Goal: Information Seeking & Learning: Check status

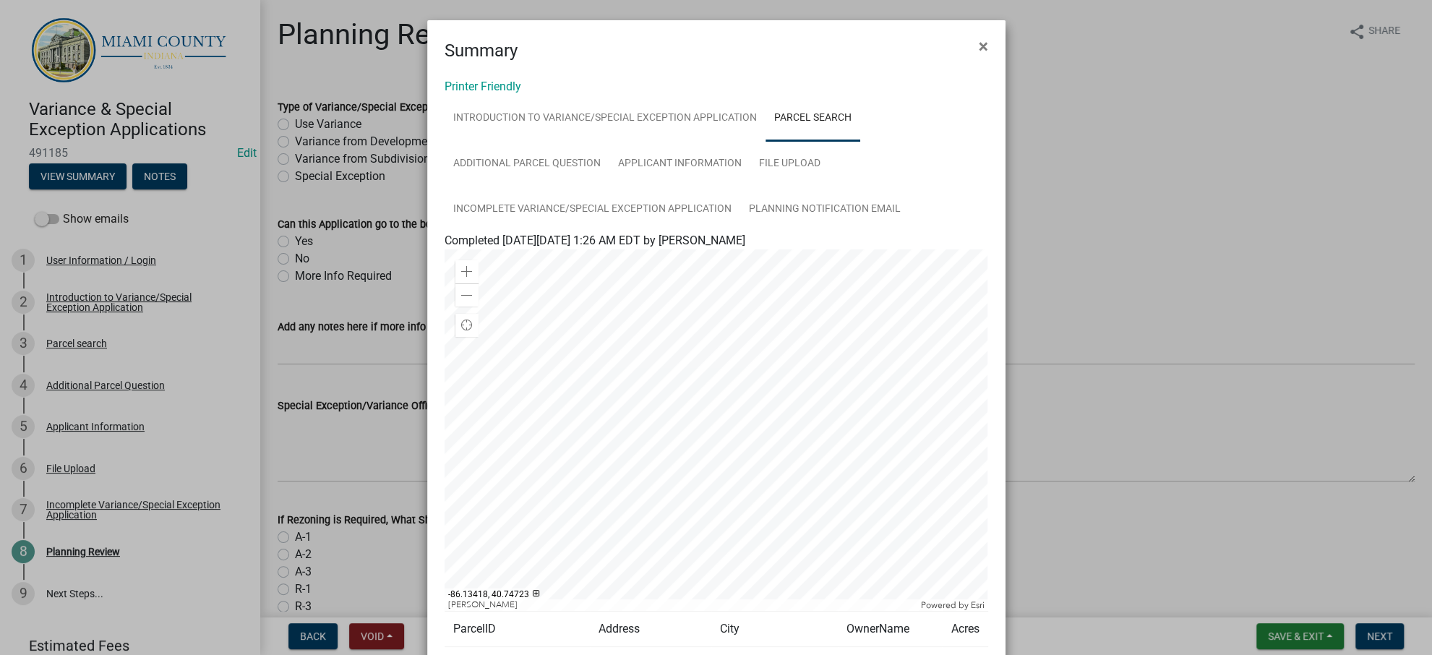
scroll to position [320, 0]
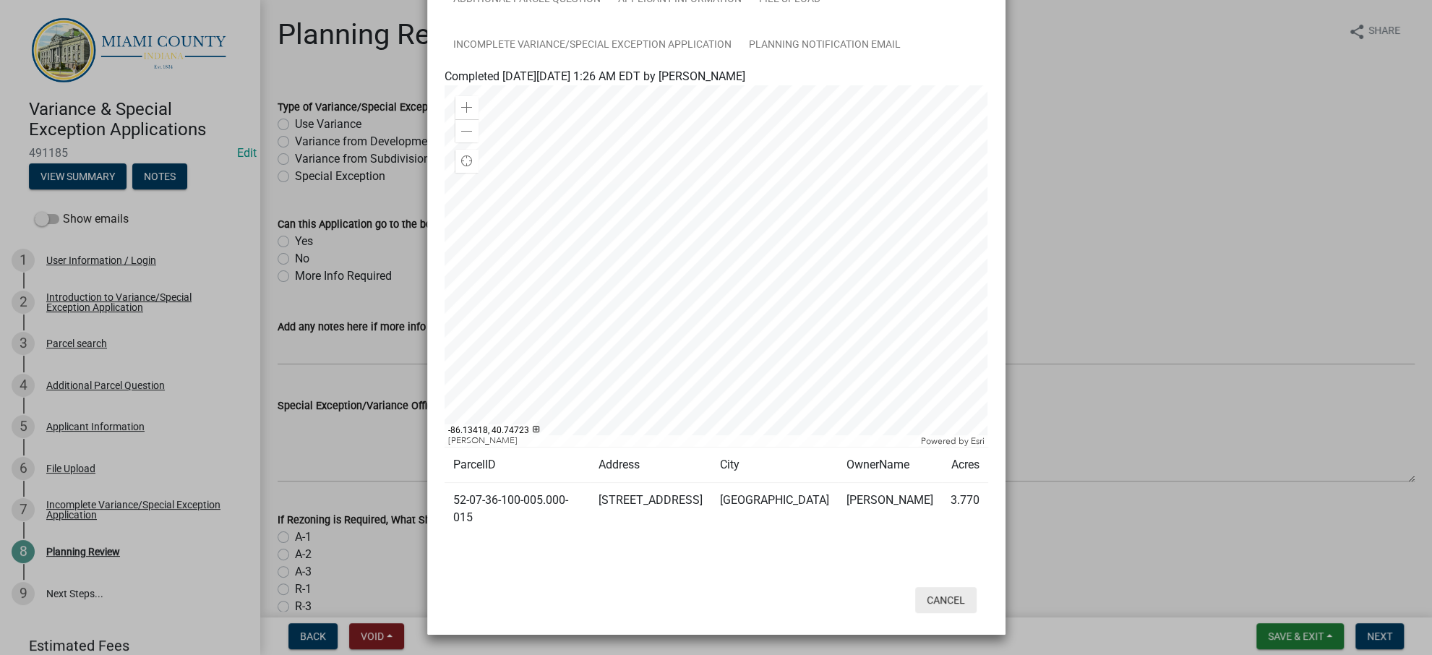
click at [938, 591] on button "Cancel" at bounding box center [945, 600] width 61 height 26
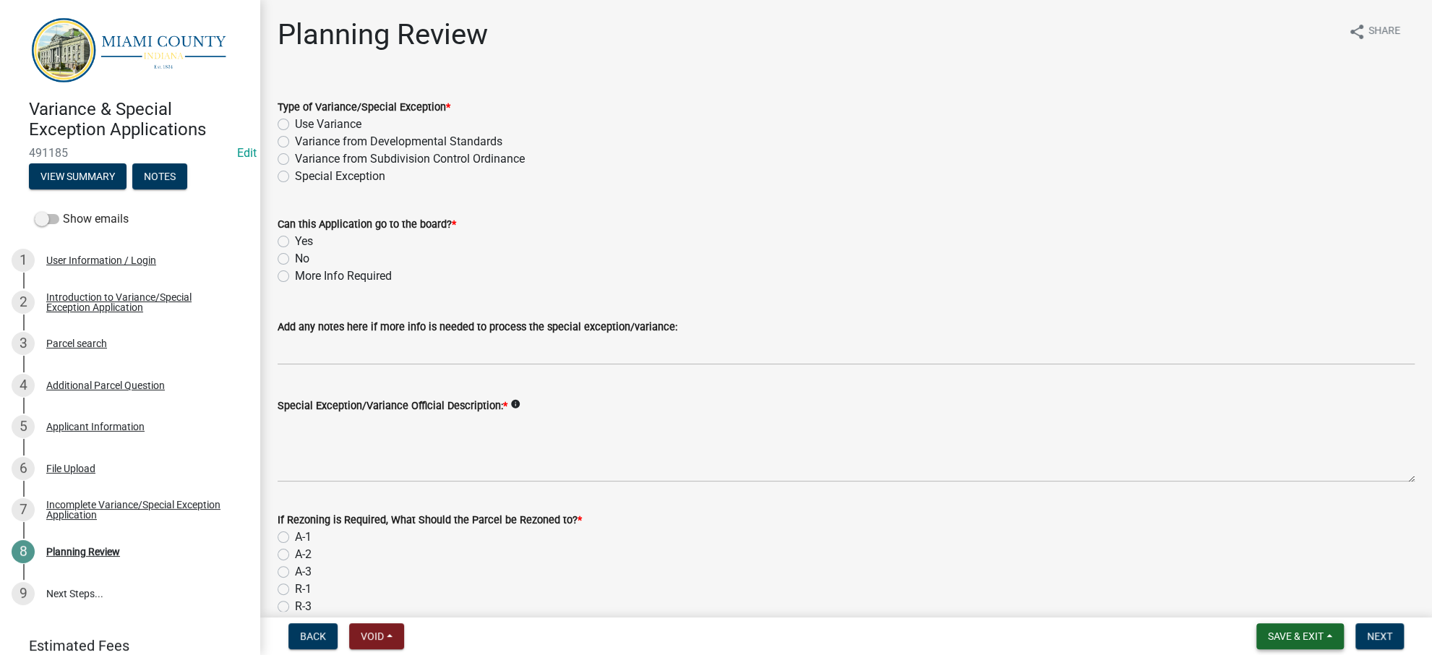
click at [1271, 636] on span "Save & Exit" at bounding box center [1296, 636] width 56 height 12
click at [1279, 585] on button "Save & Exit" at bounding box center [1286, 592] width 116 height 35
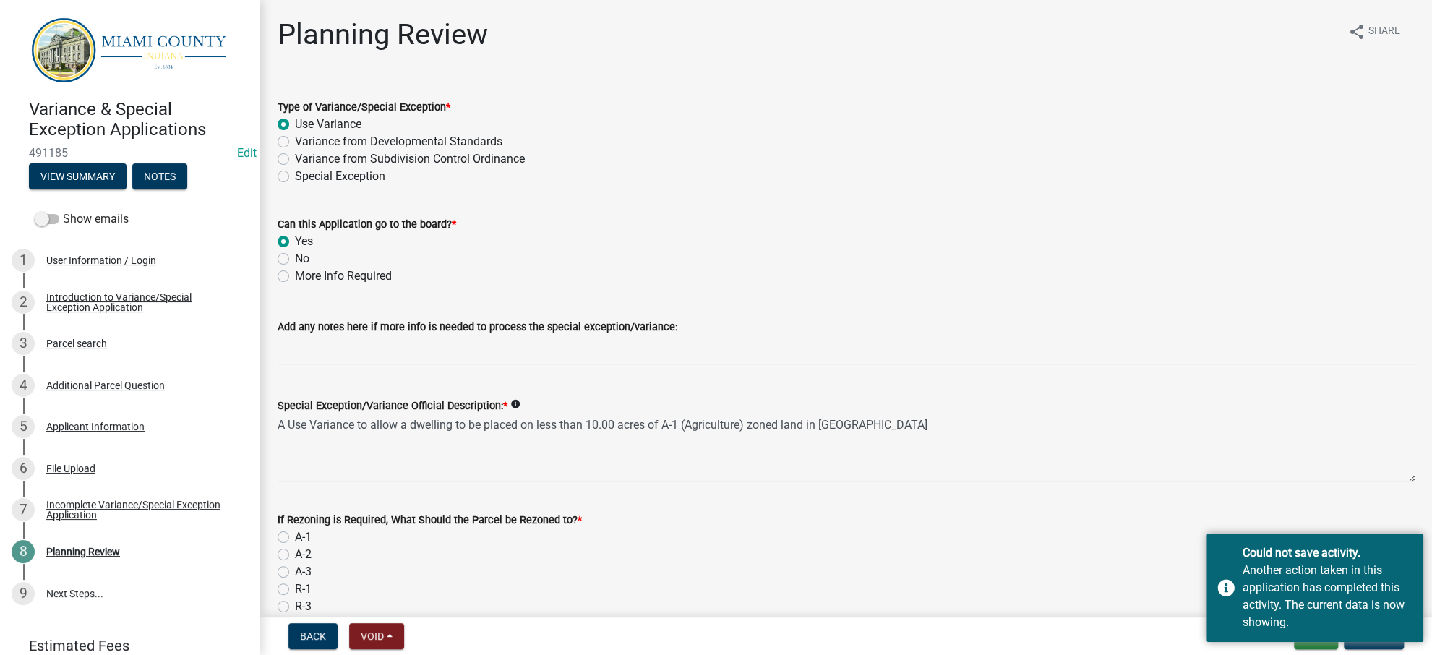
click at [1190, 285] on div "More Info Required" at bounding box center [846, 275] width 1137 height 17
click at [1223, 558] on div "Could not save activity. Another action taken in this application has completed…" at bounding box center [1314, 587] width 217 height 108
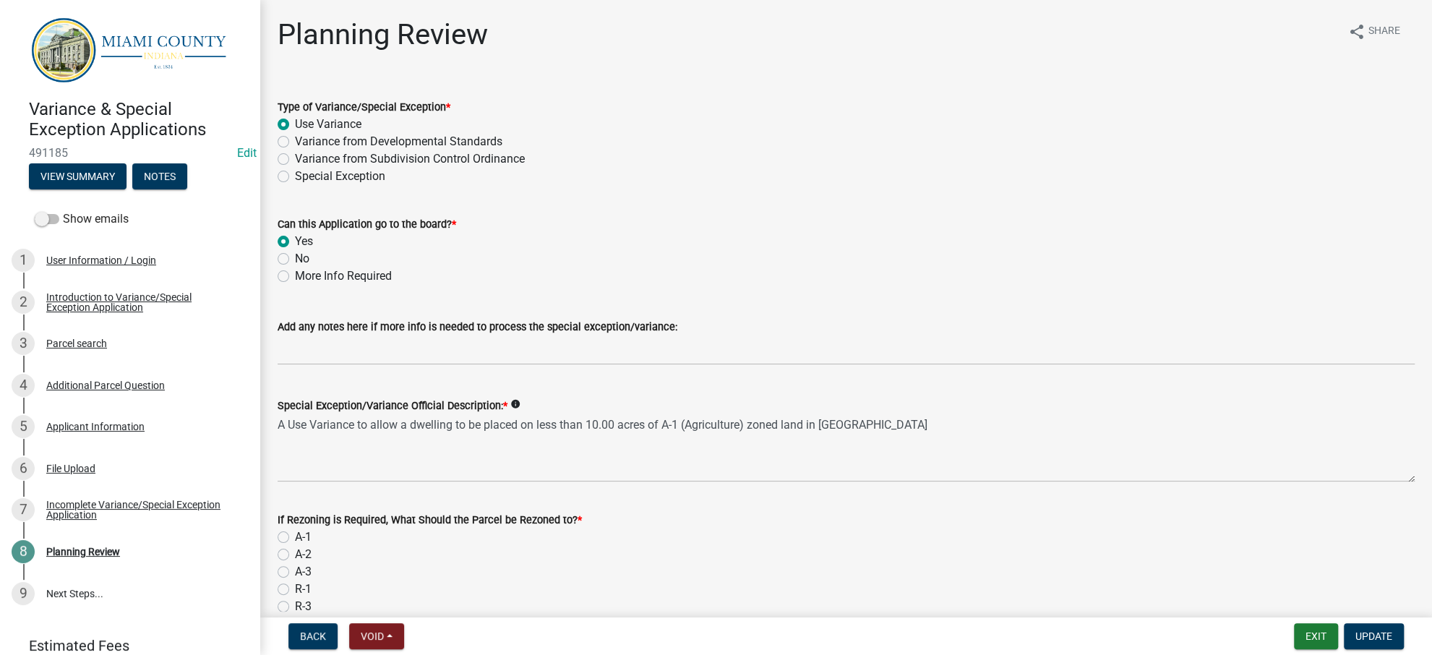
click at [1074, 642] on div "Back Void Withdraw Lock Expire Void Exit Update" at bounding box center [846, 636] width 1148 height 26
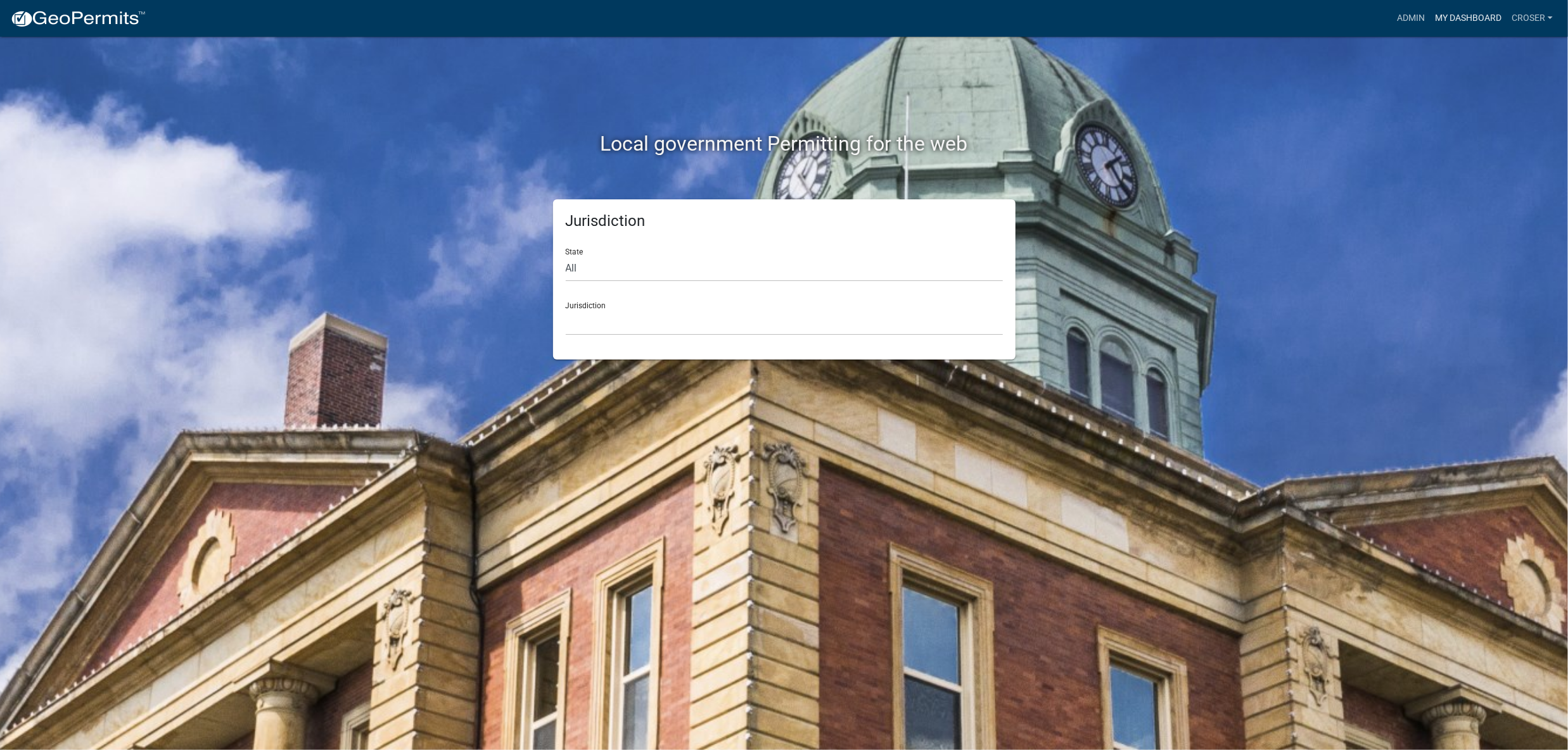
click at [1430, 12] on link "My Dashboard" at bounding box center [1467, 18] width 76 height 24
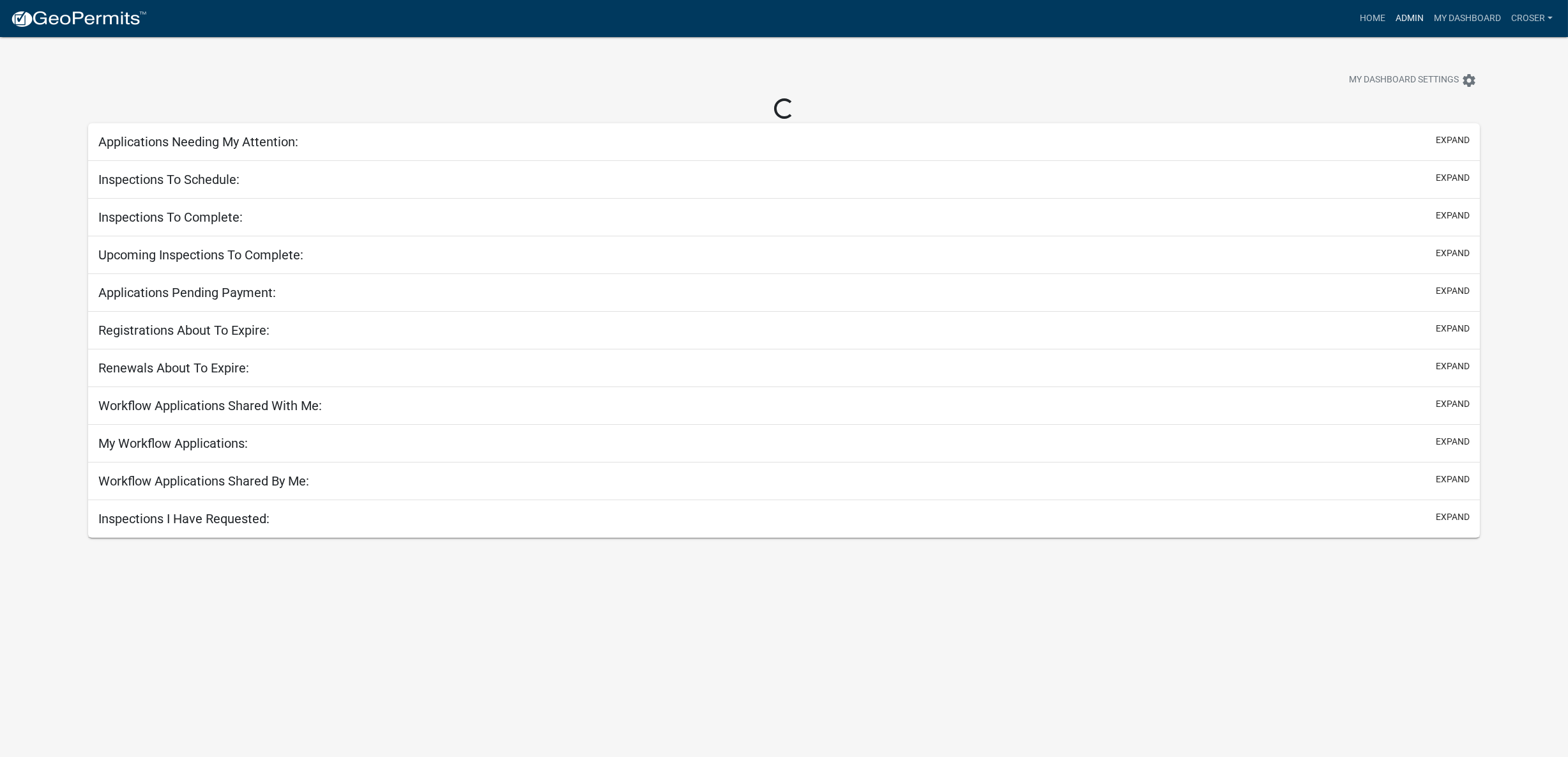
click at [1390, 19] on link "Admin" at bounding box center [1409, 18] width 38 height 24
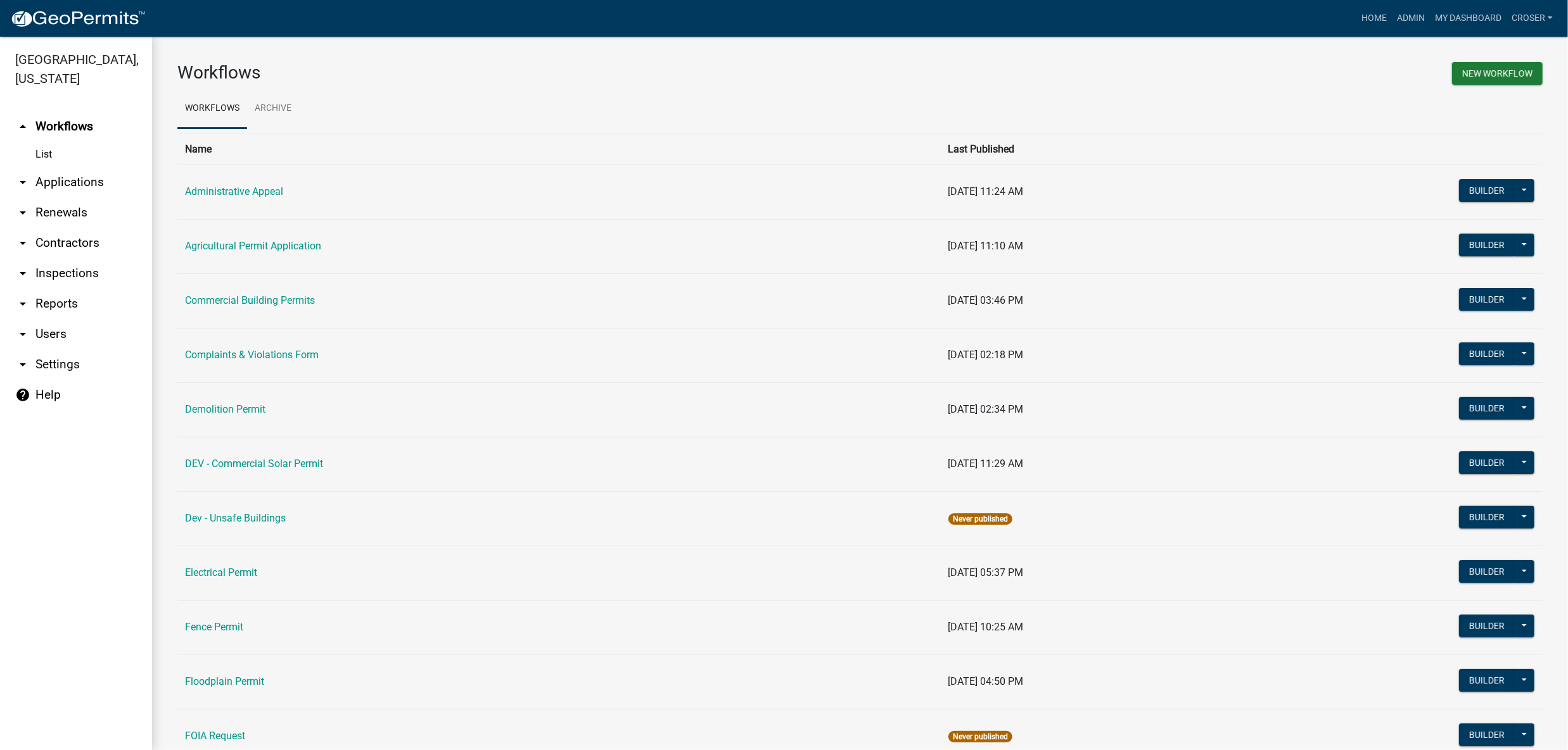
click at [90, 198] on link "arrow_drop_down Applications" at bounding box center [75, 182] width 152 height 31
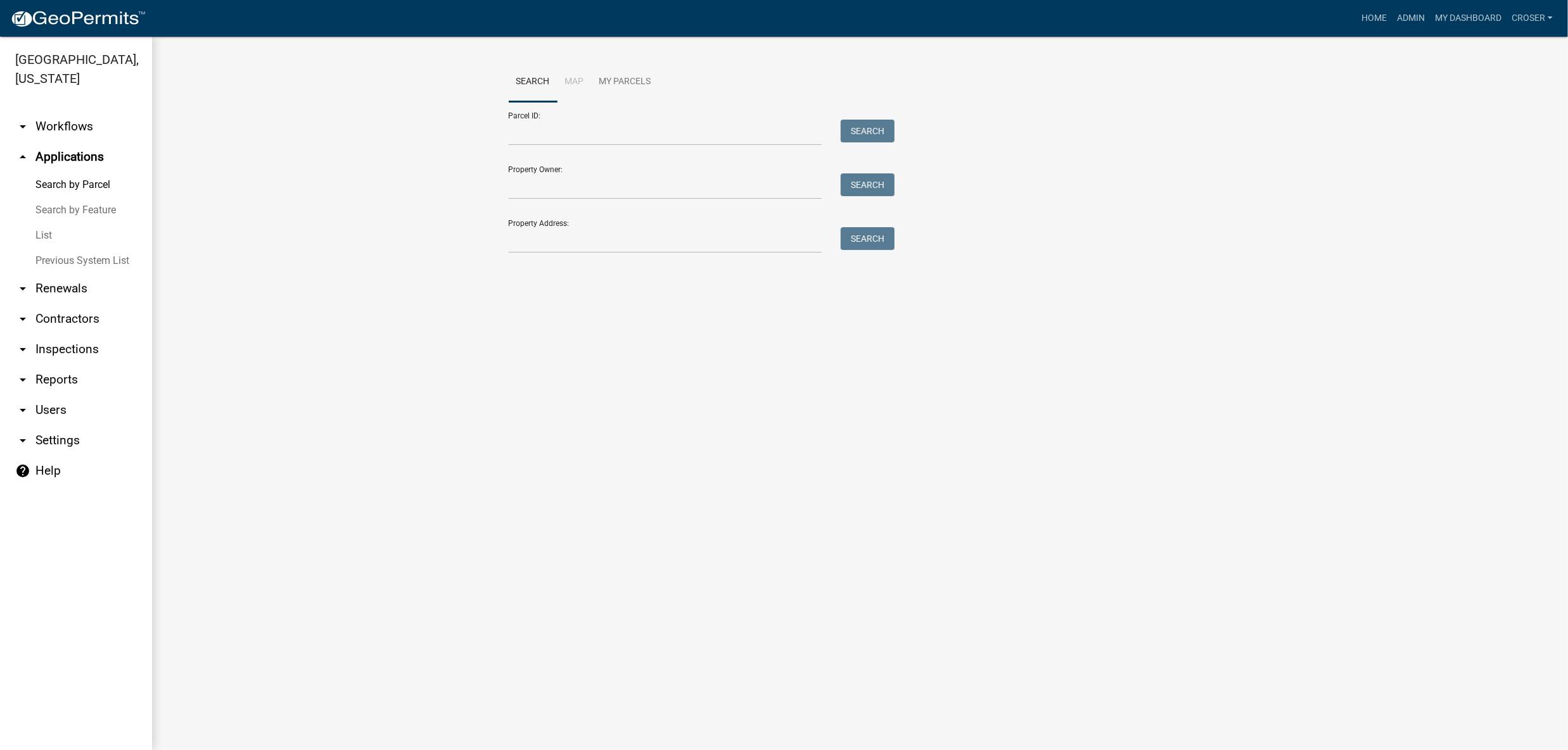
click at [58, 273] on link "Previous System List" at bounding box center [75, 260] width 152 height 25
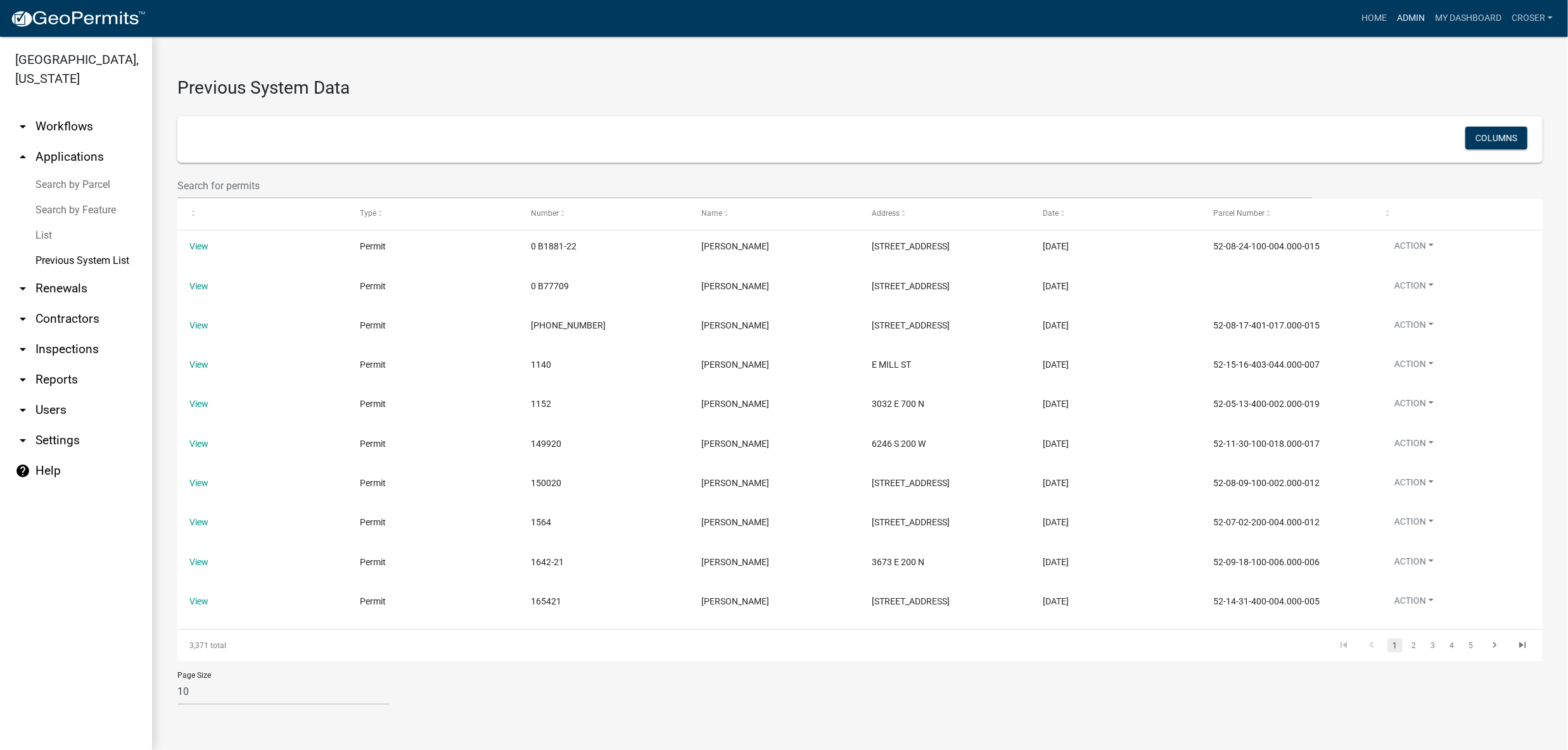
click at [1392, 22] on link "Admin" at bounding box center [1410, 18] width 38 height 24
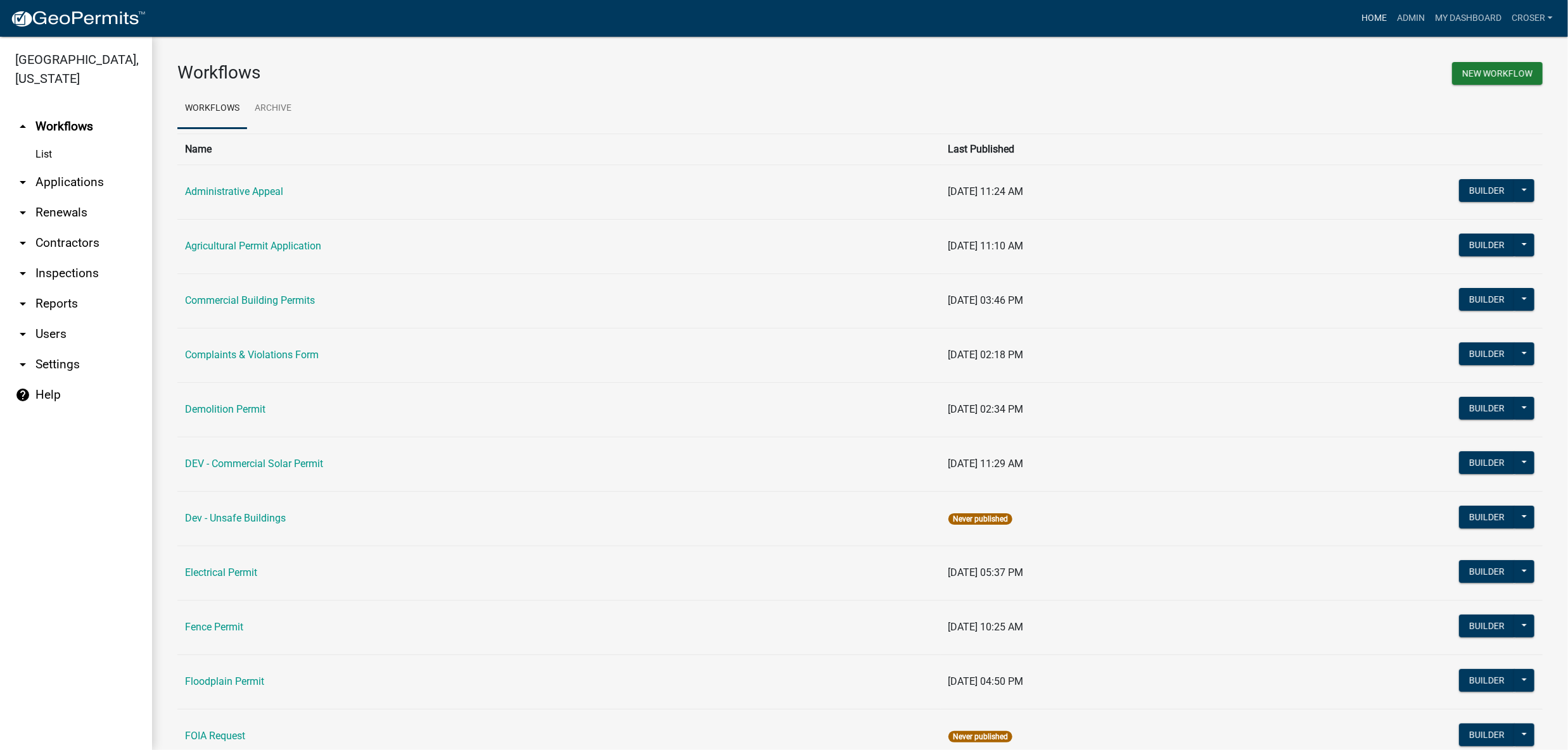
click at [1356, 20] on link "Home" at bounding box center [1373, 18] width 35 height 24
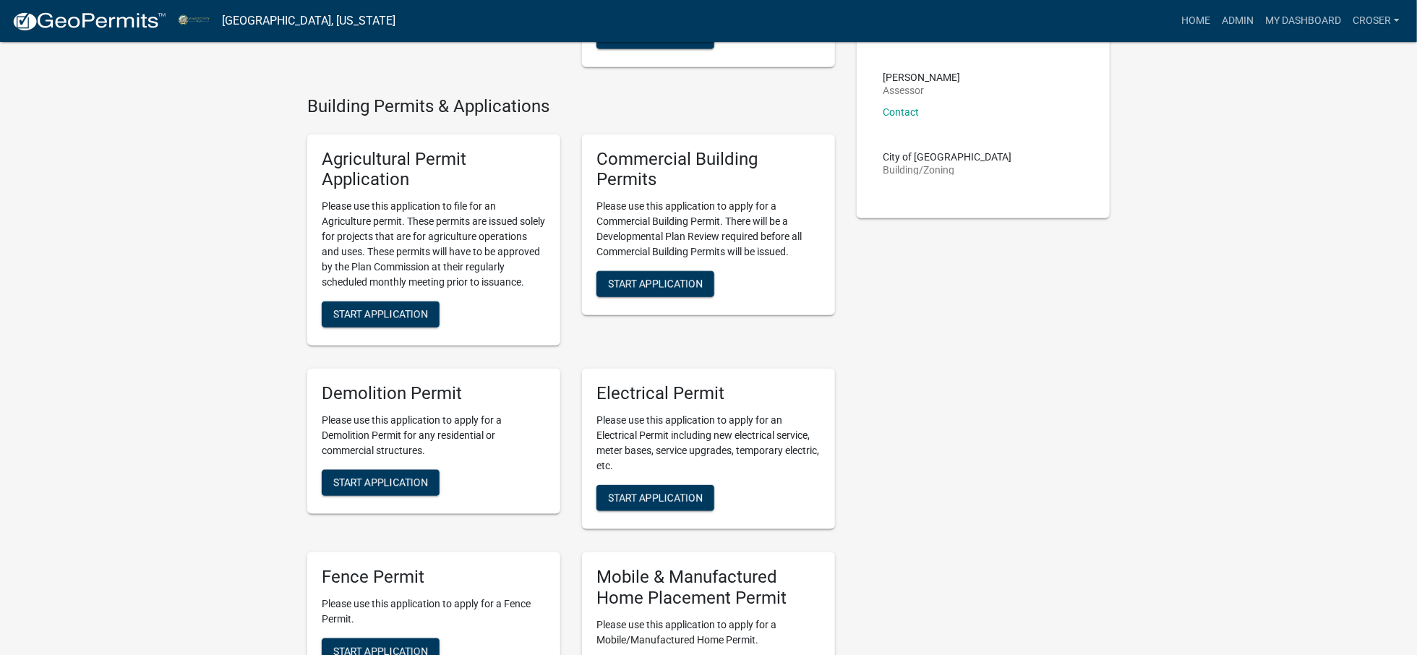
scroll to position [866, 0]
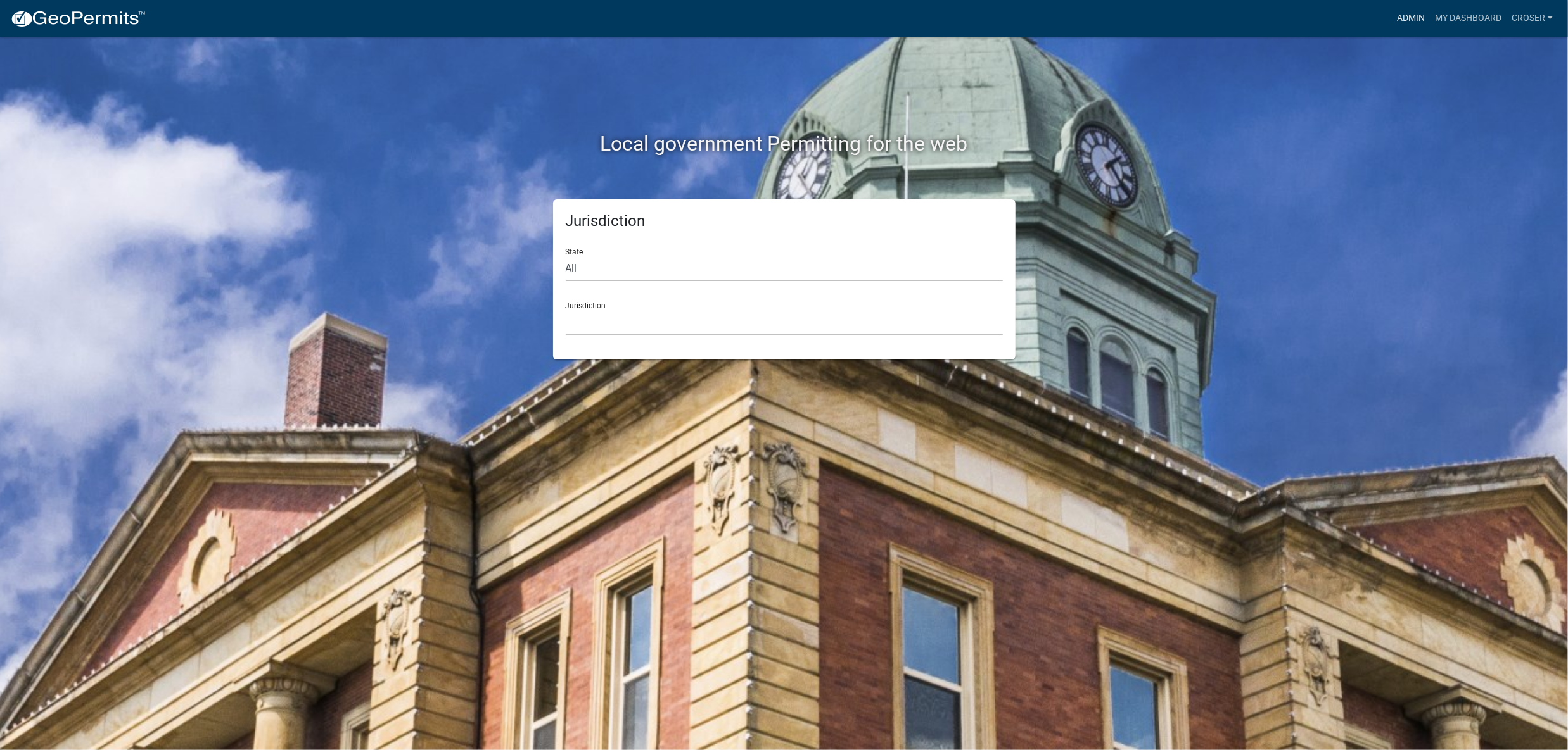
click at [1392, 18] on link "Admin" at bounding box center [1410, 18] width 38 height 24
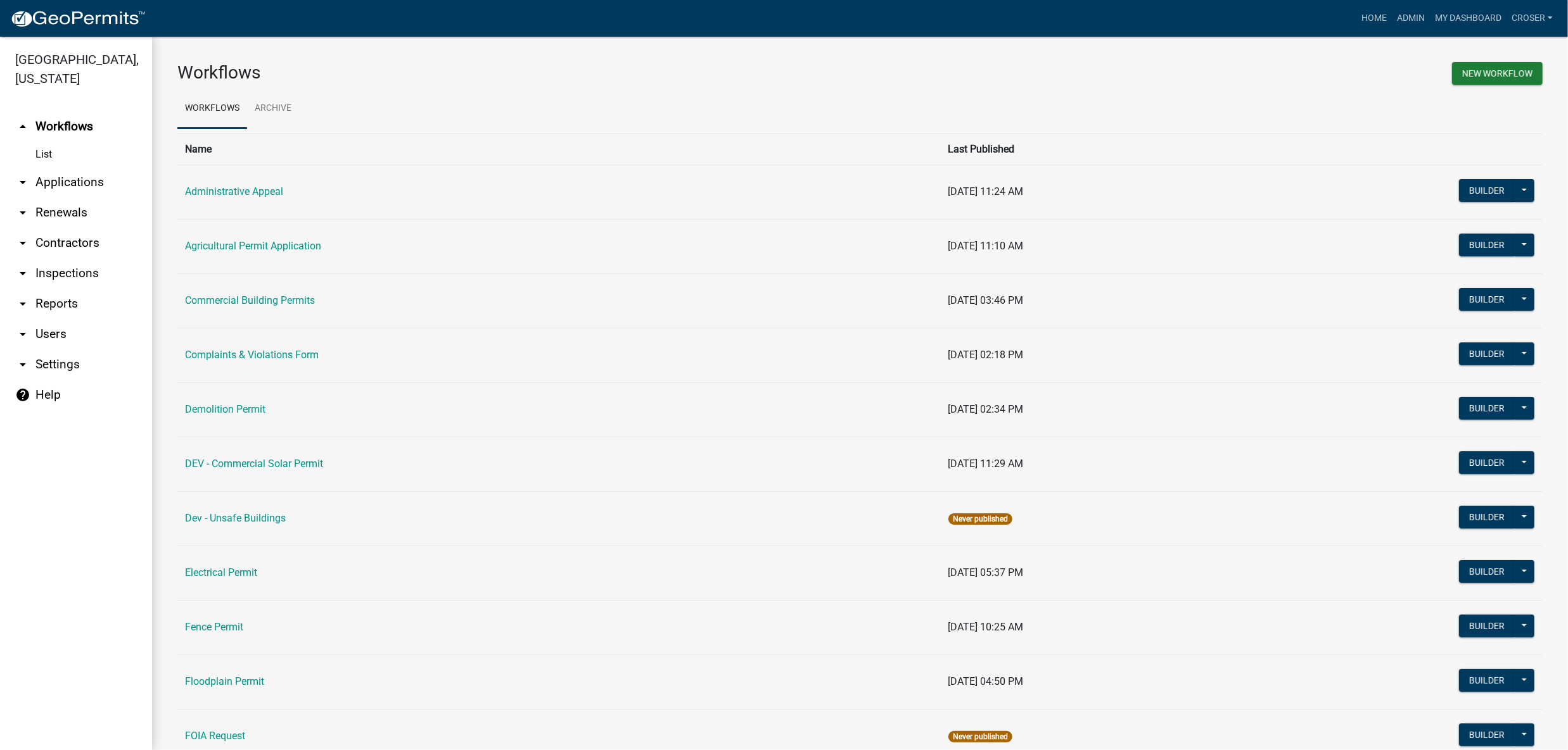
click at [98, 198] on link "arrow_drop_down Applications" at bounding box center [75, 182] width 152 height 31
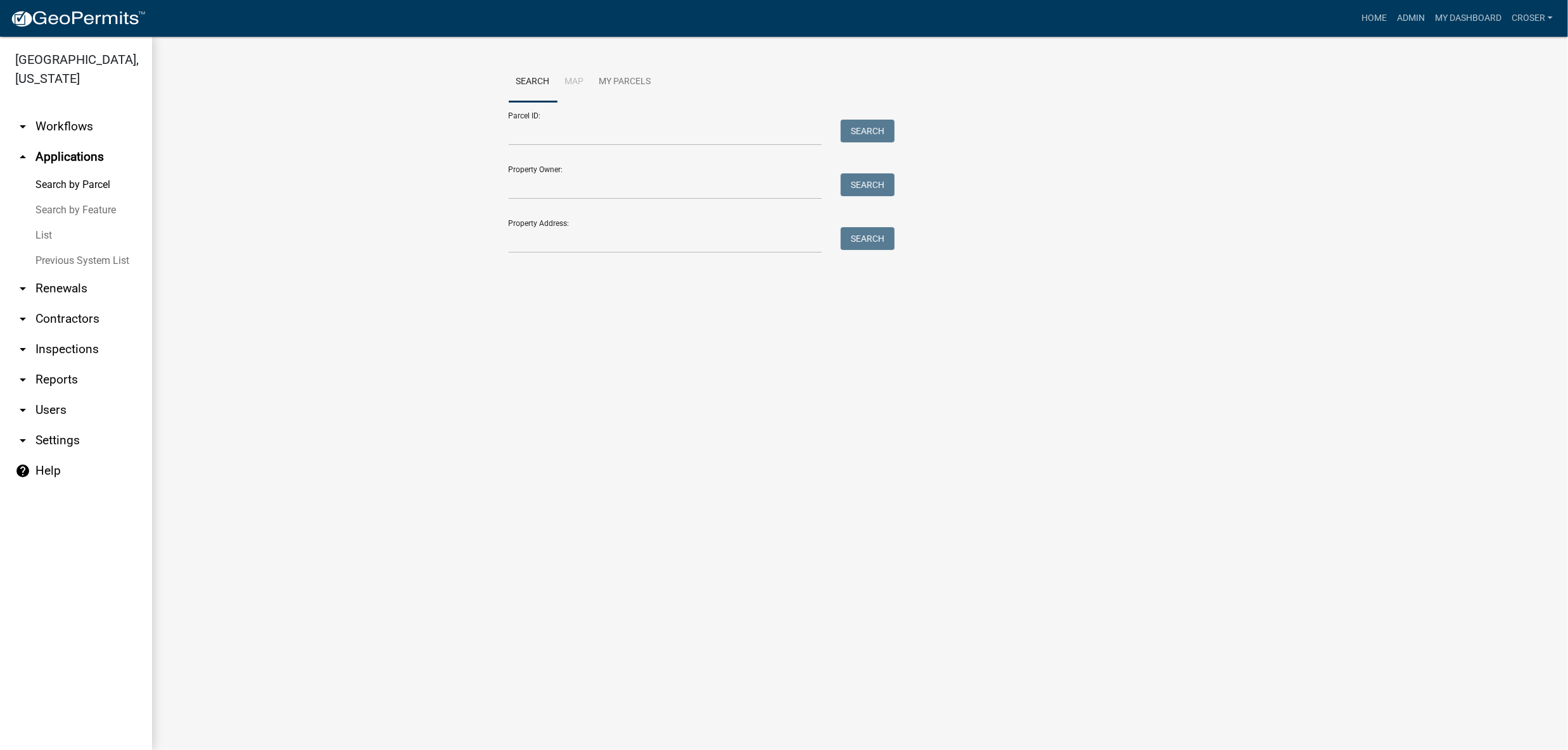
click at [57, 248] on link "List" at bounding box center [75, 235] width 152 height 25
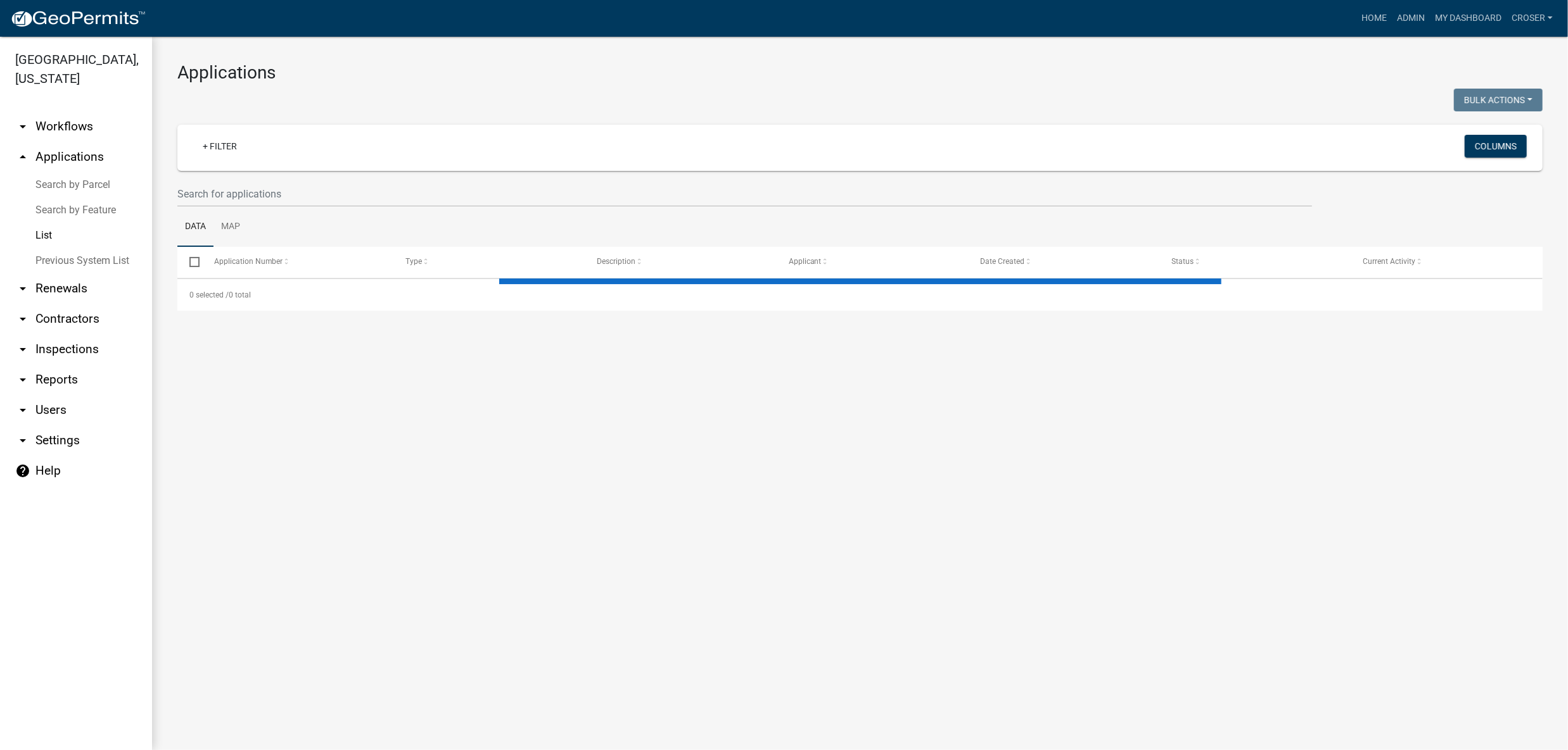
select select "3: 100"
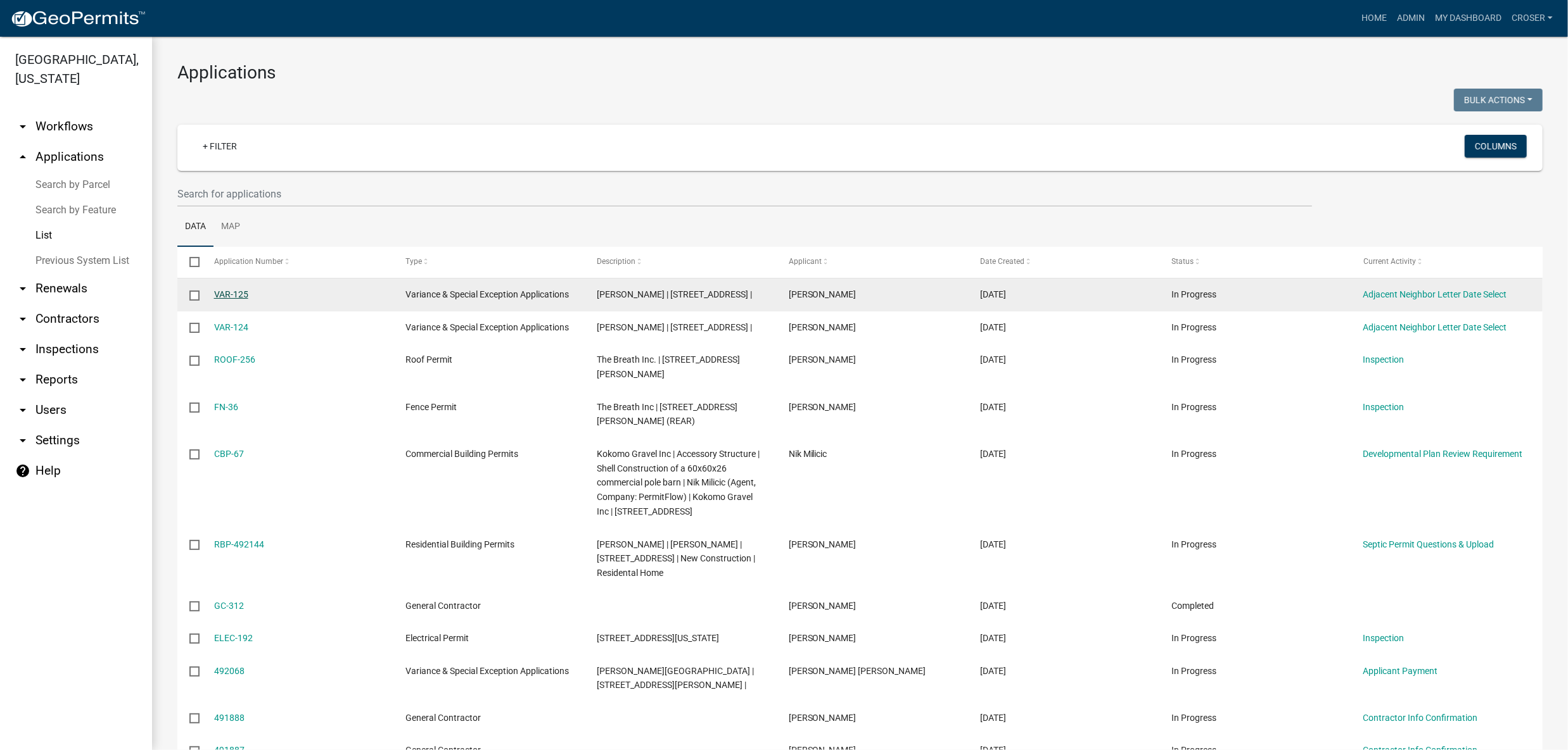
click at [241, 300] on link "VAR-125" at bounding box center [231, 294] width 34 height 11
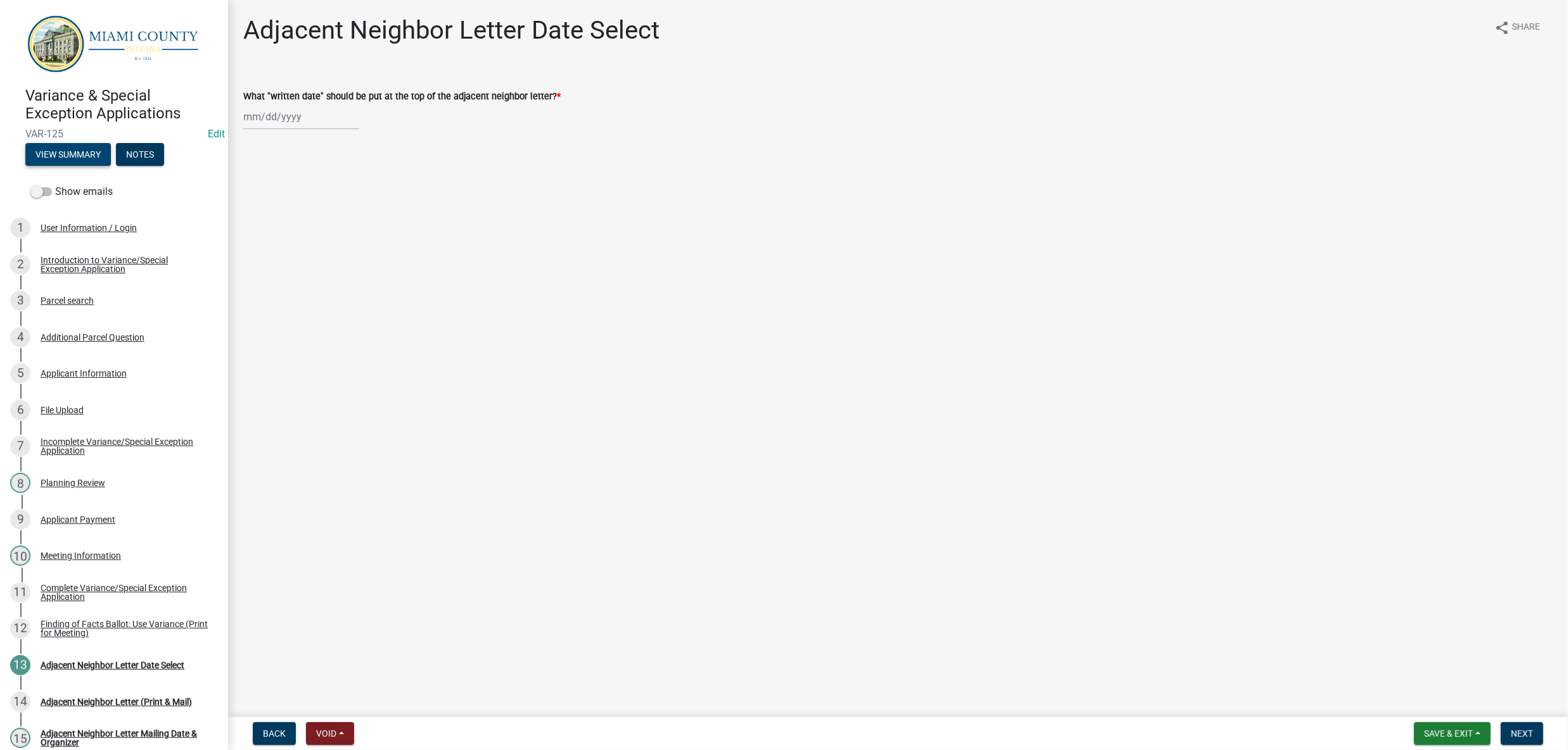
click at [102, 166] on button "View Summary" at bounding box center [68, 154] width 86 height 23
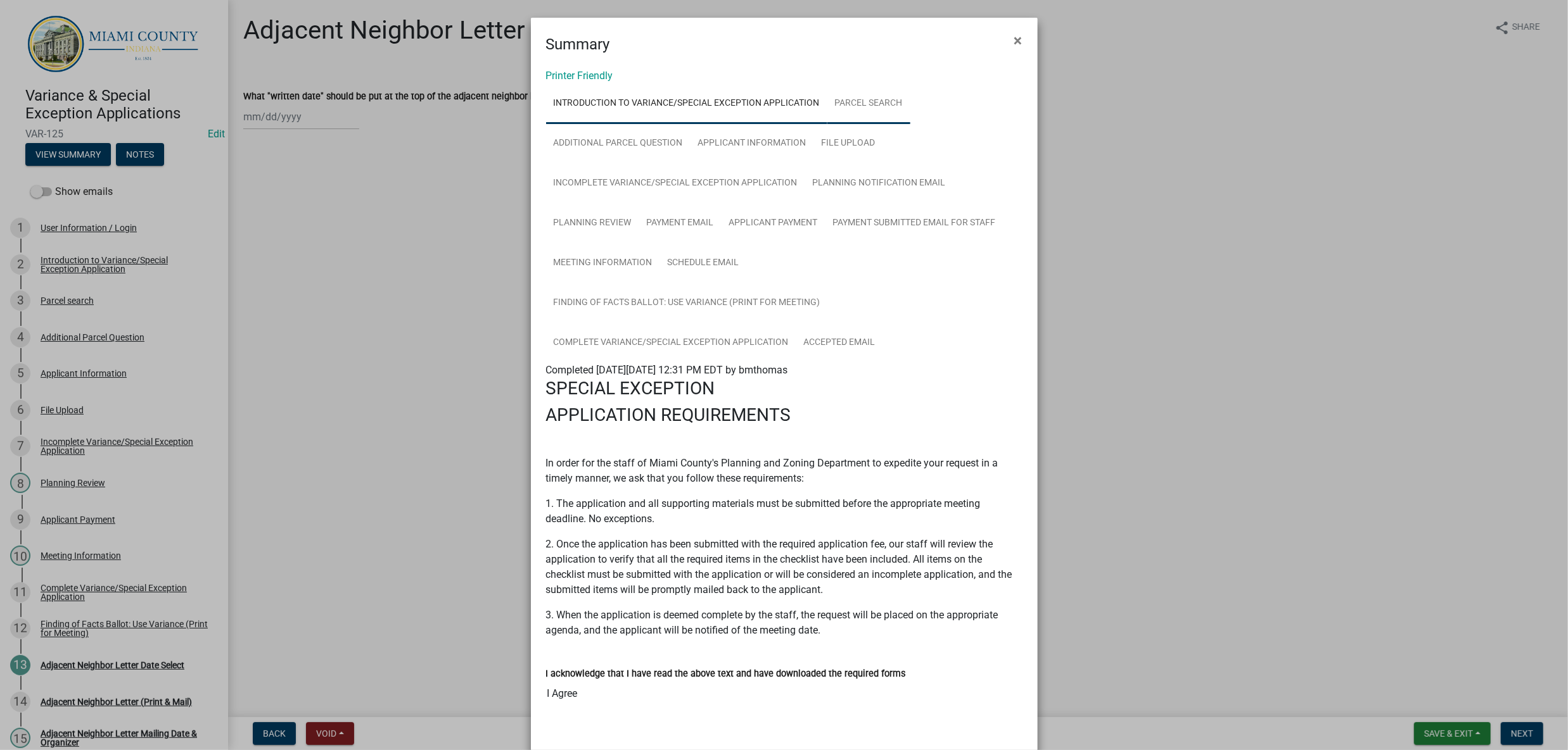
click at [911, 124] on link "Parcel search" at bounding box center [869, 103] width 83 height 40
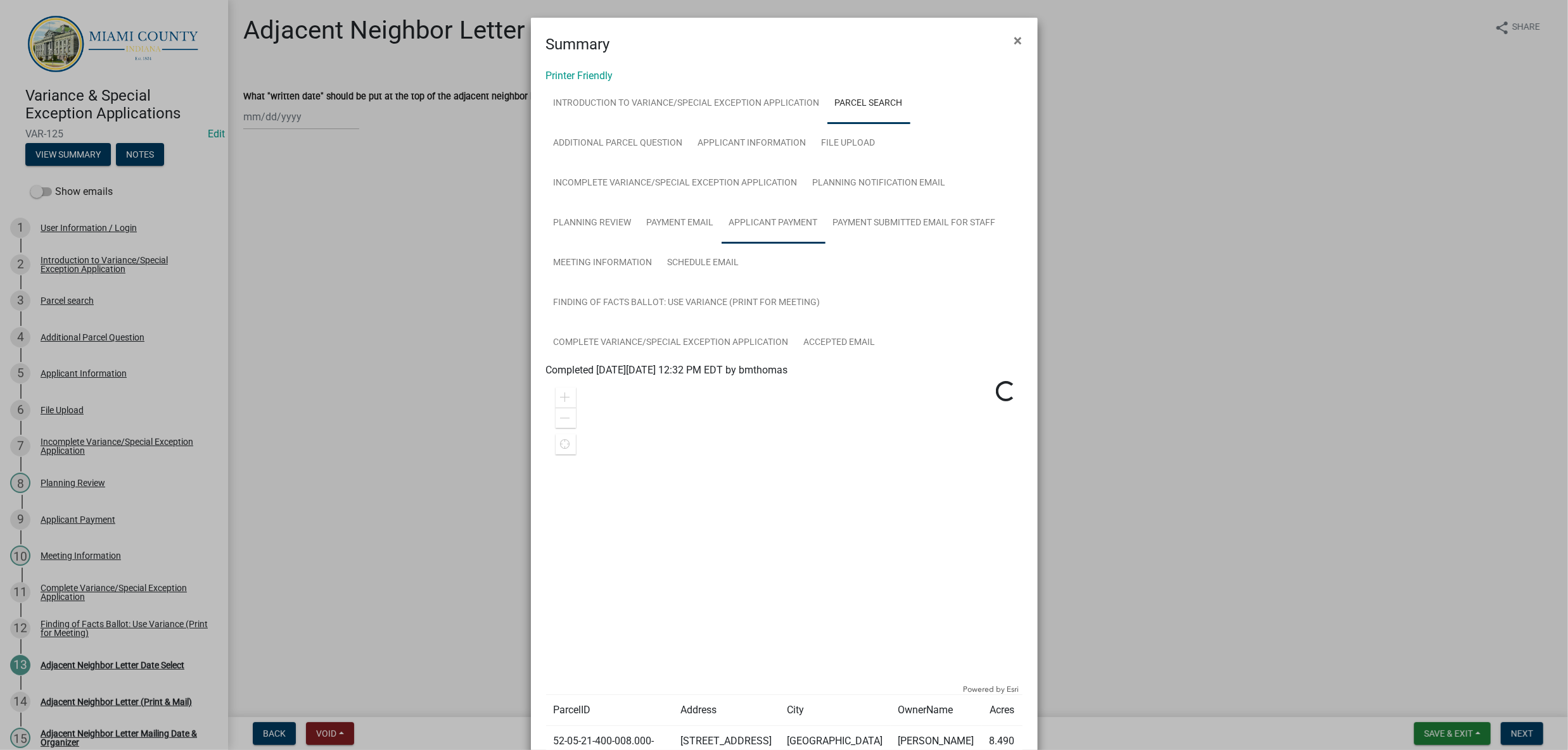
scroll to position [305, 0]
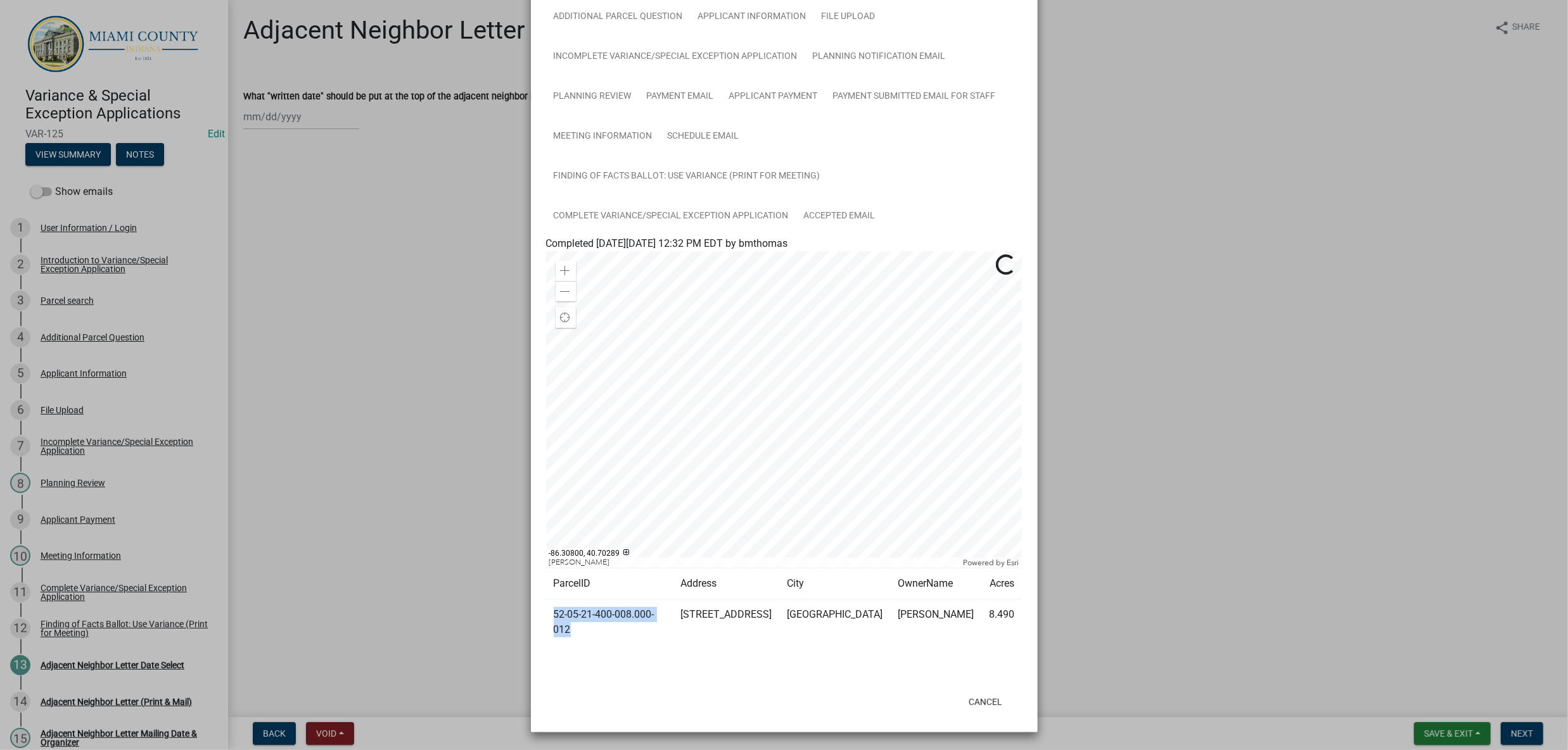
drag, startPoint x: 576, startPoint y: 611, endPoint x: 550, endPoint y: 588, distance: 34.7
click at [550, 599] on td "52-05-21-400-008.000-012" at bounding box center [609, 622] width 127 height 46
copy td "52-05-21-400-008.000-012"
click at [1243, 138] on ngb-modal-window "Summary × Printer Friendly Introduction to Variance/Special Exception Applicati…" at bounding box center [784, 375] width 1568 height 750
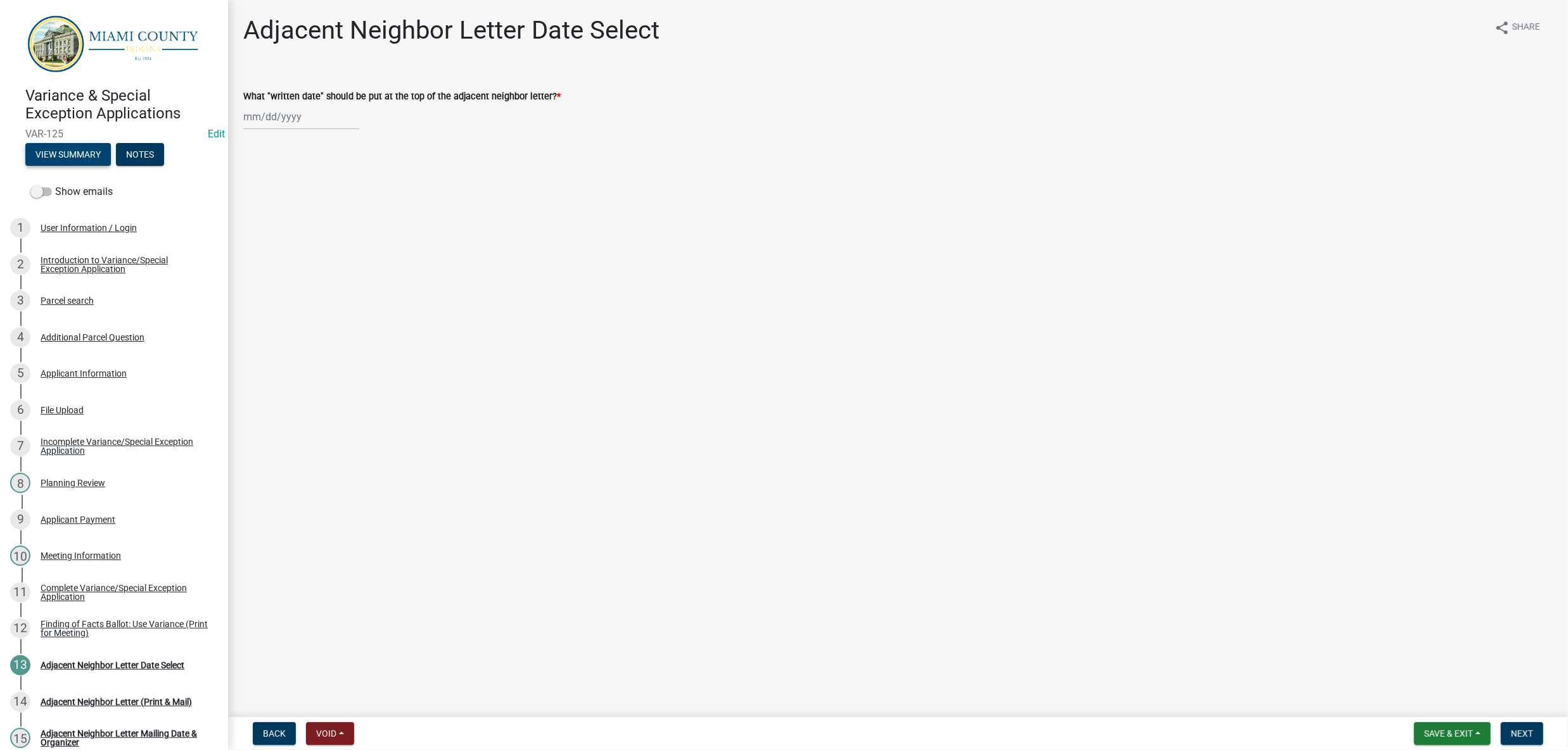
click at [110, 166] on button "View Summary" at bounding box center [68, 154] width 86 height 23
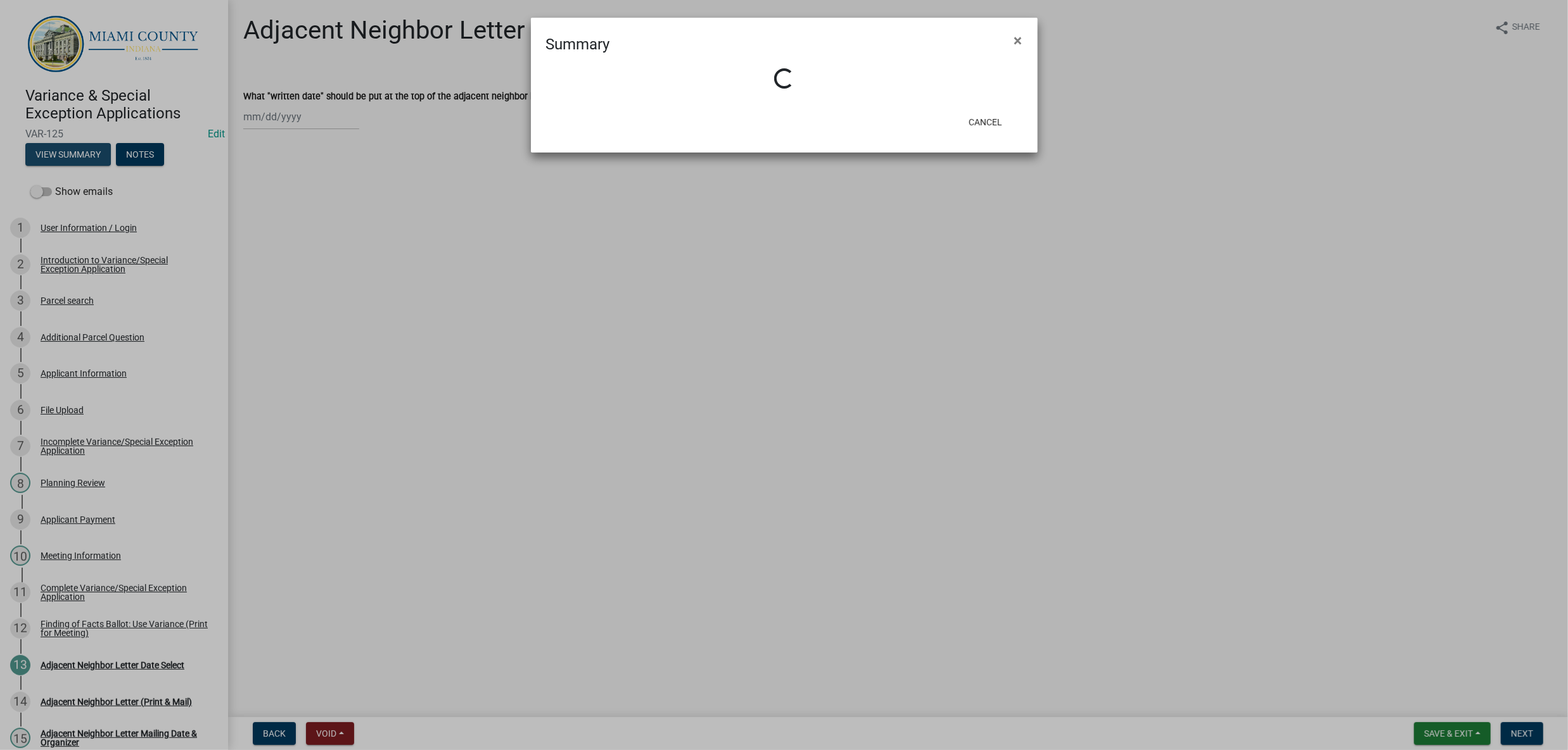
click at [1093, 304] on ngb-modal-window "Summary × Loading... Cancel" at bounding box center [784, 375] width 1568 height 750
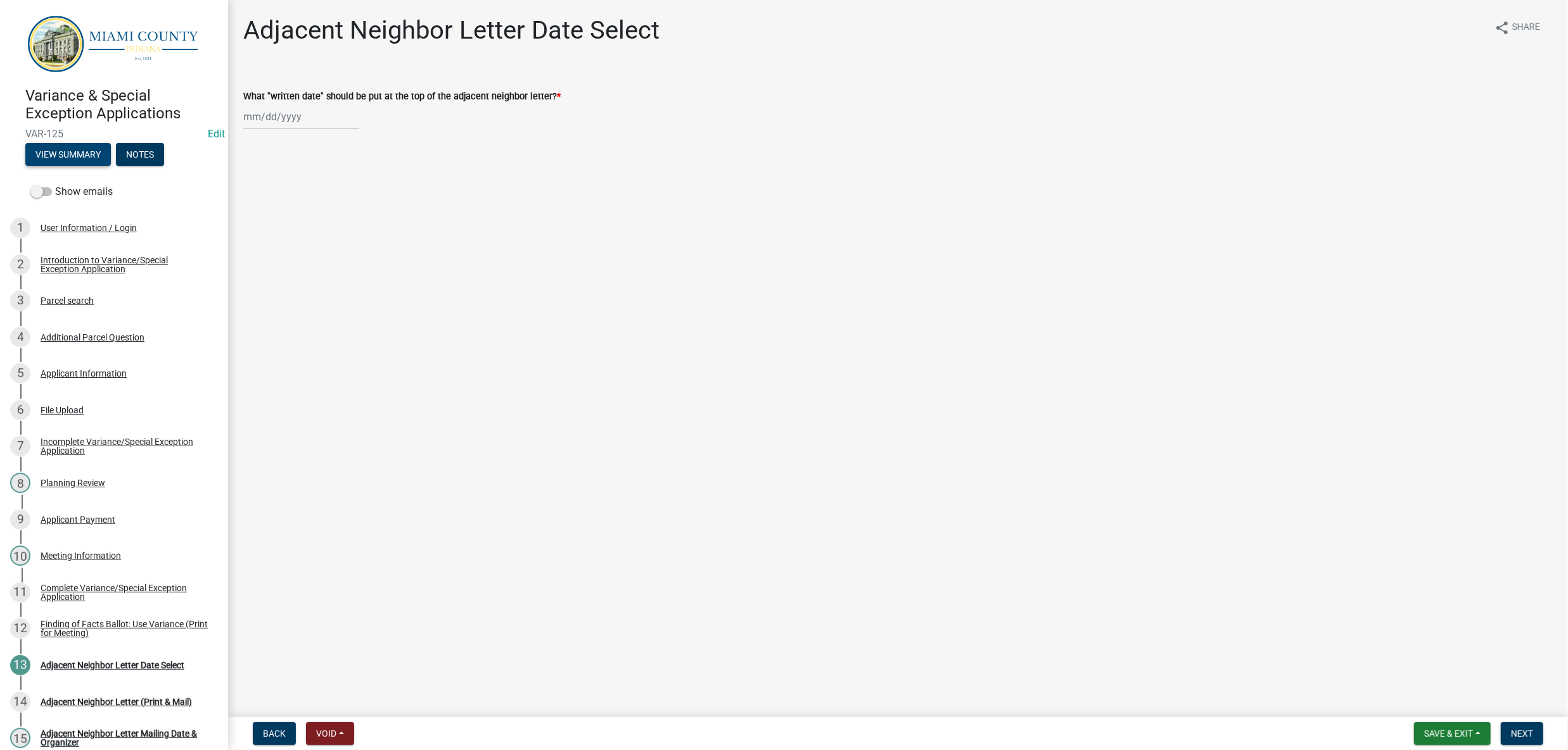
click at [99, 166] on button "View Summary" at bounding box center [68, 154] width 86 height 23
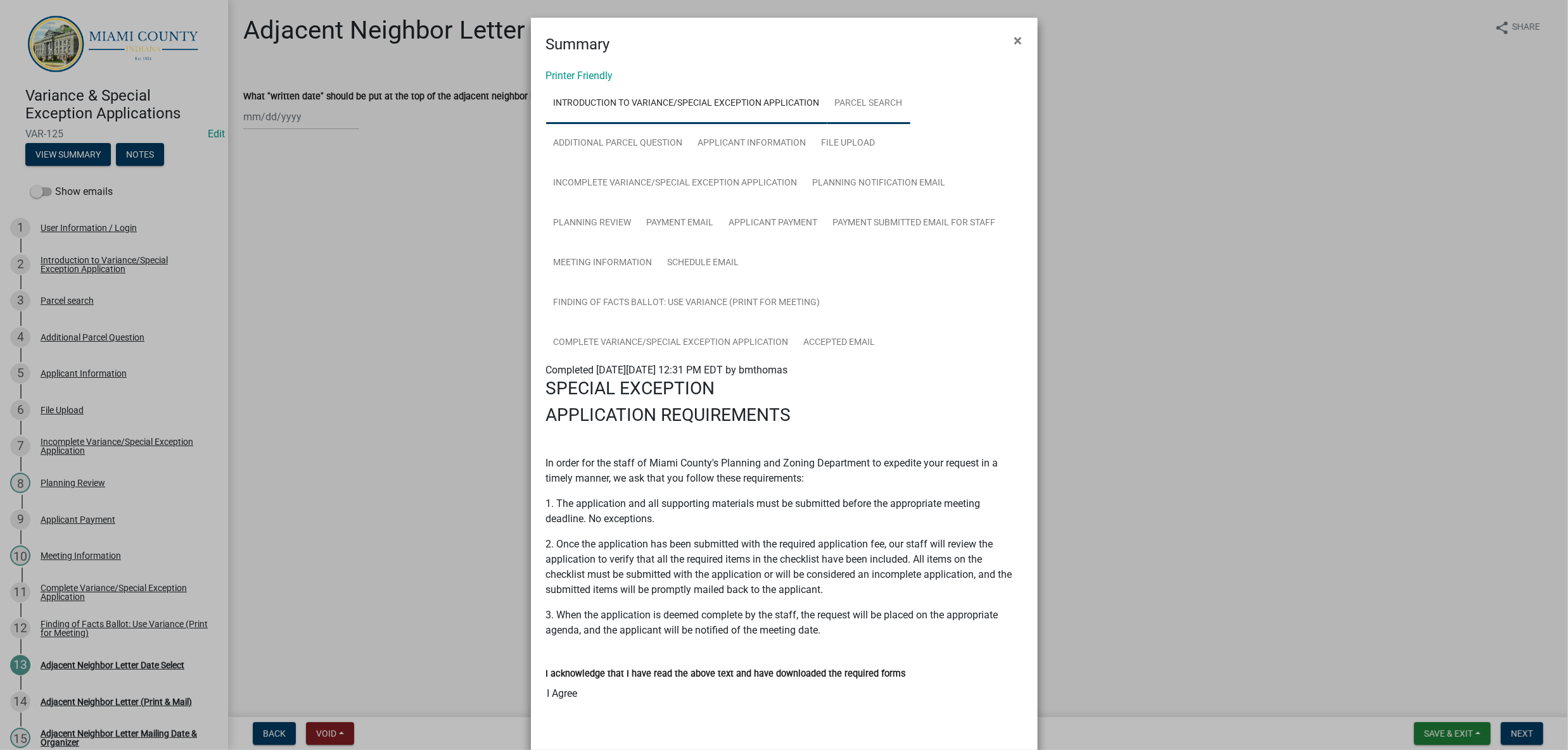
drag, startPoint x: 889, startPoint y: 120, endPoint x: 898, endPoint y: 120, distance: 9.0
click at [827, 120] on link "Introduction to Variance/Special Exception Application" at bounding box center [686, 103] width 281 height 40
click at [904, 122] on link "Parcel search" at bounding box center [869, 103] width 83 height 40
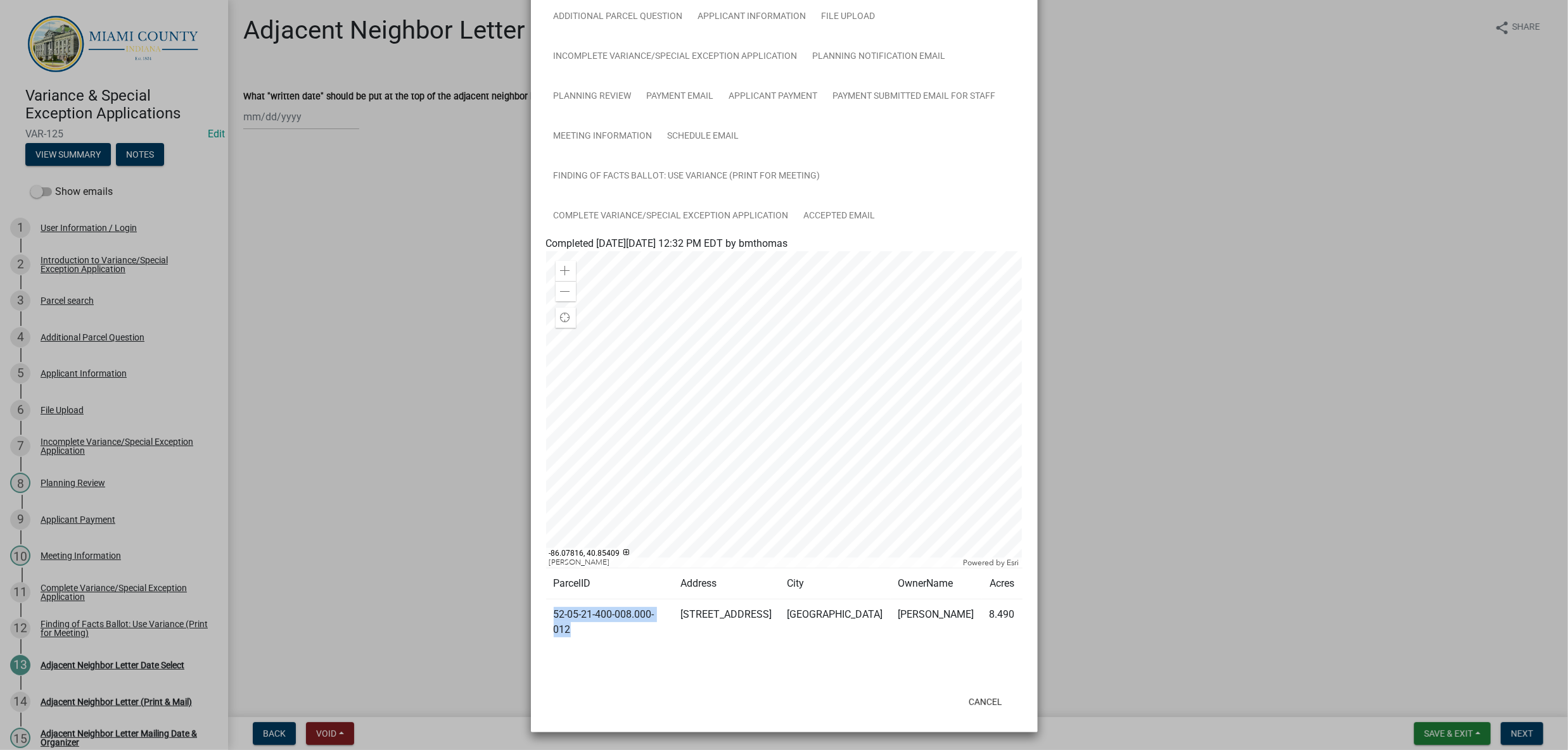
drag, startPoint x: 577, startPoint y: 611, endPoint x: 542, endPoint y: 582, distance: 45.5
click at [546, 599] on td "52-05-21-400-008.000-012" at bounding box center [609, 622] width 127 height 46
copy td "52-05-21-400-008.000-012"
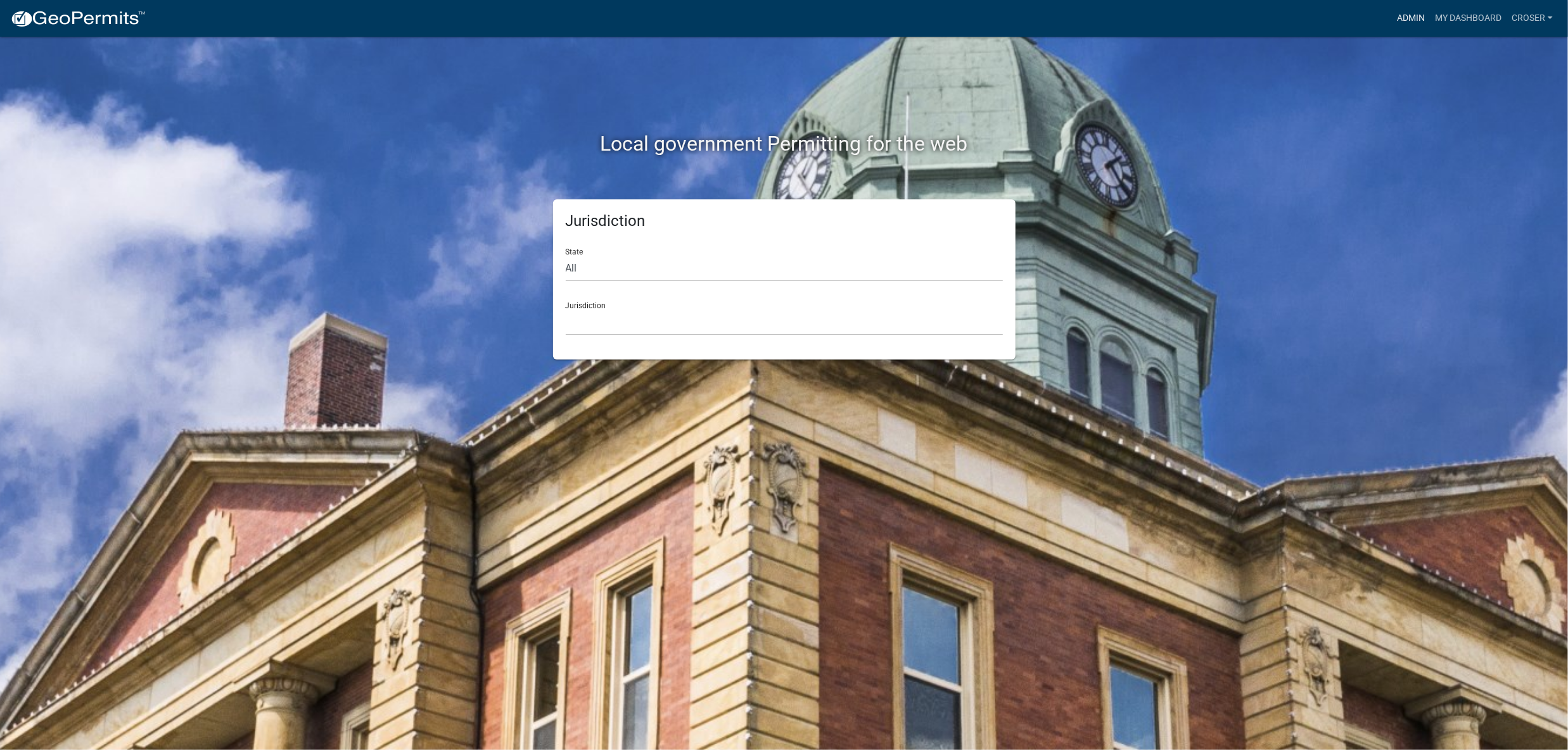
click at [1392, 27] on link "Admin" at bounding box center [1410, 18] width 38 height 24
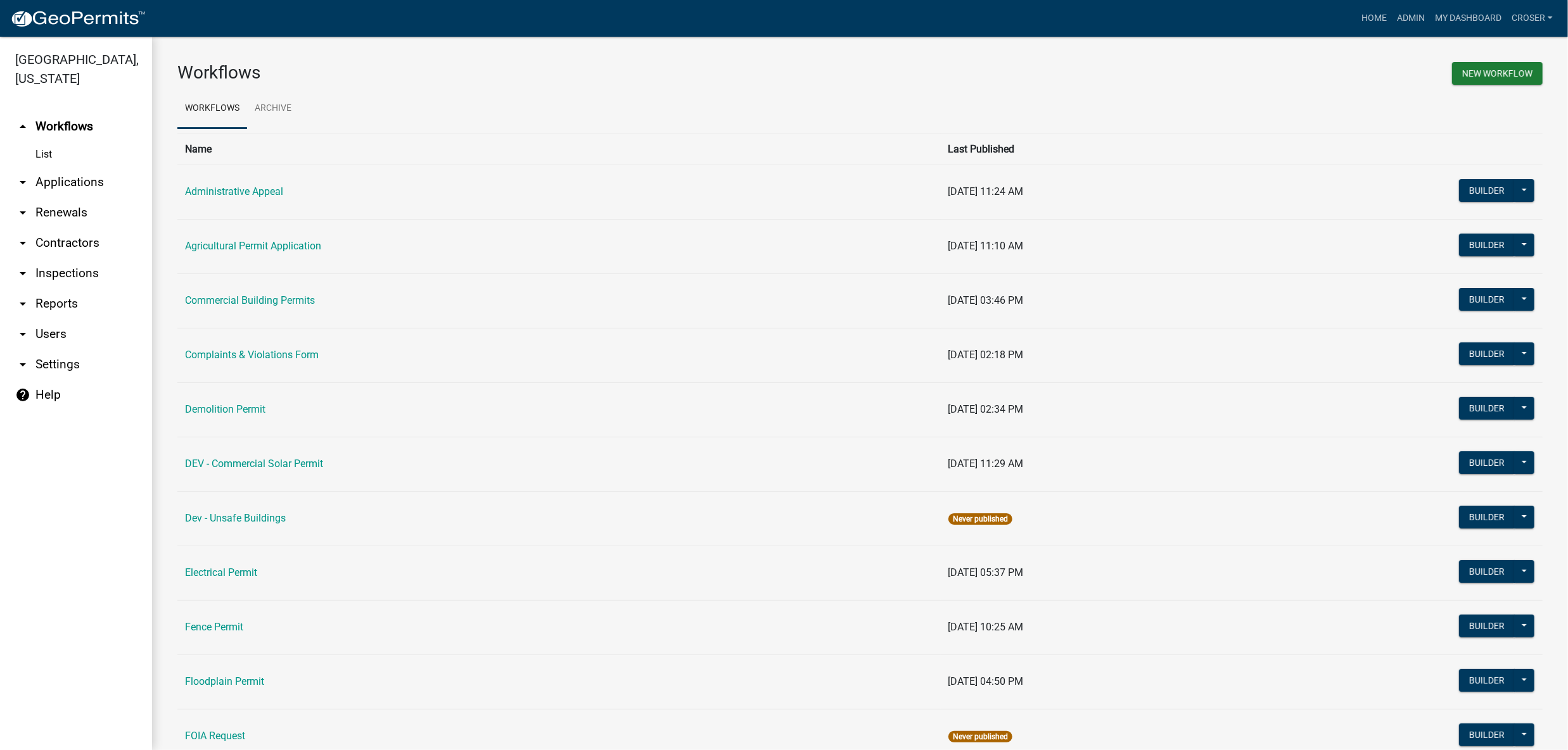
click at [90, 258] on link "arrow_drop_down Contractors" at bounding box center [75, 243] width 152 height 31
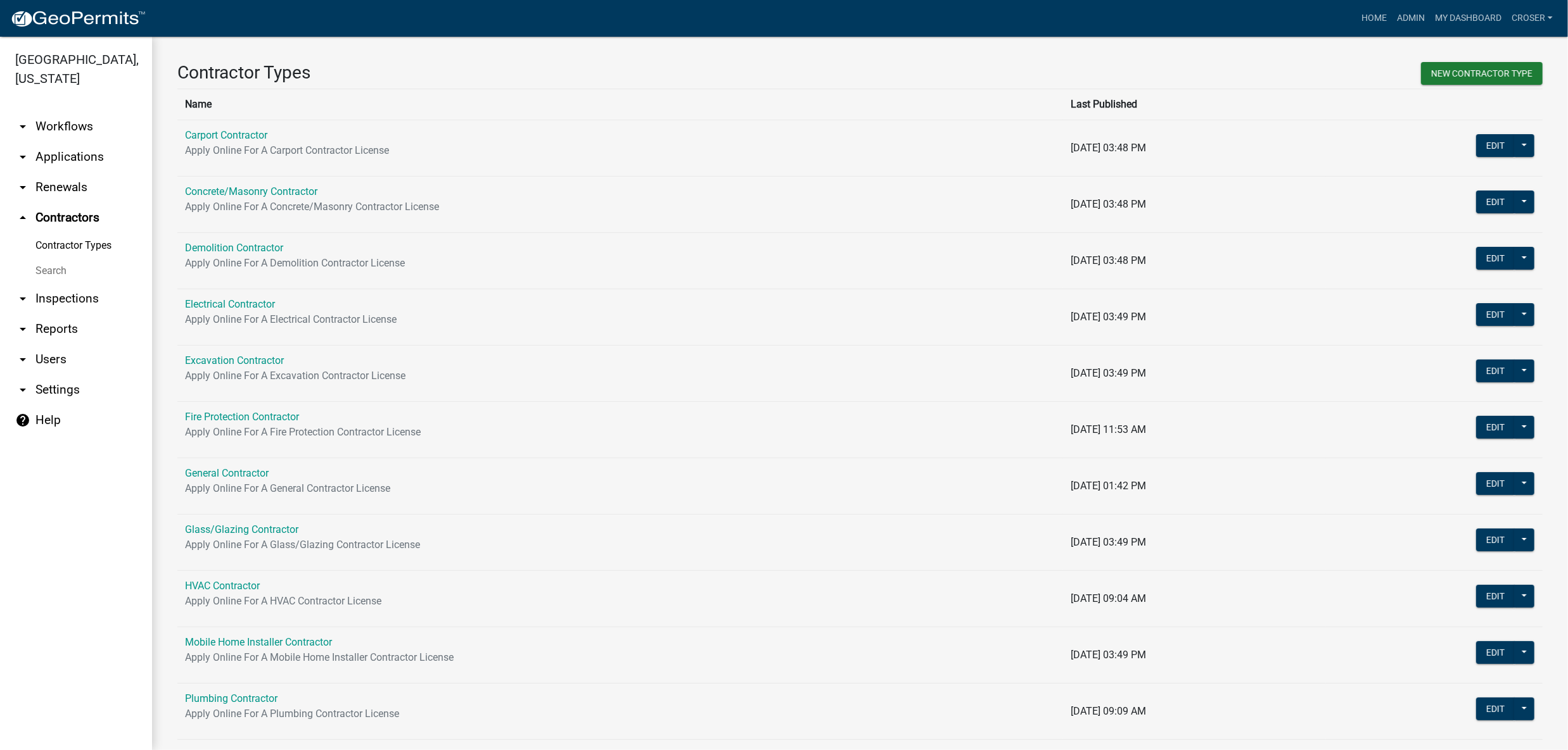
click at [72, 284] on link "Search" at bounding box center [75, 271] width 152 height 25
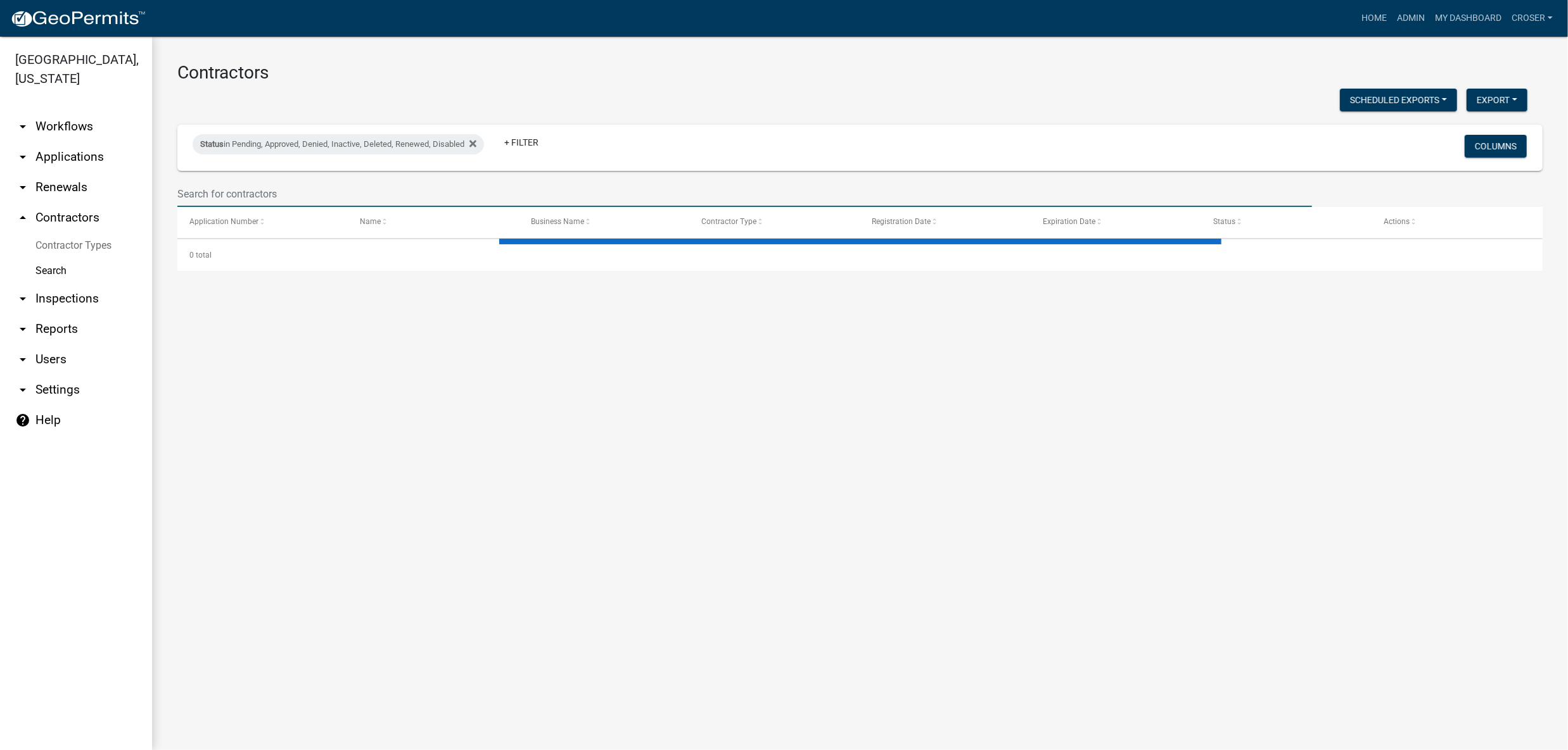
click at [317, 207] on input "text" at bounding box center [744, 195] width 1134 height 26
select select "3: 100"
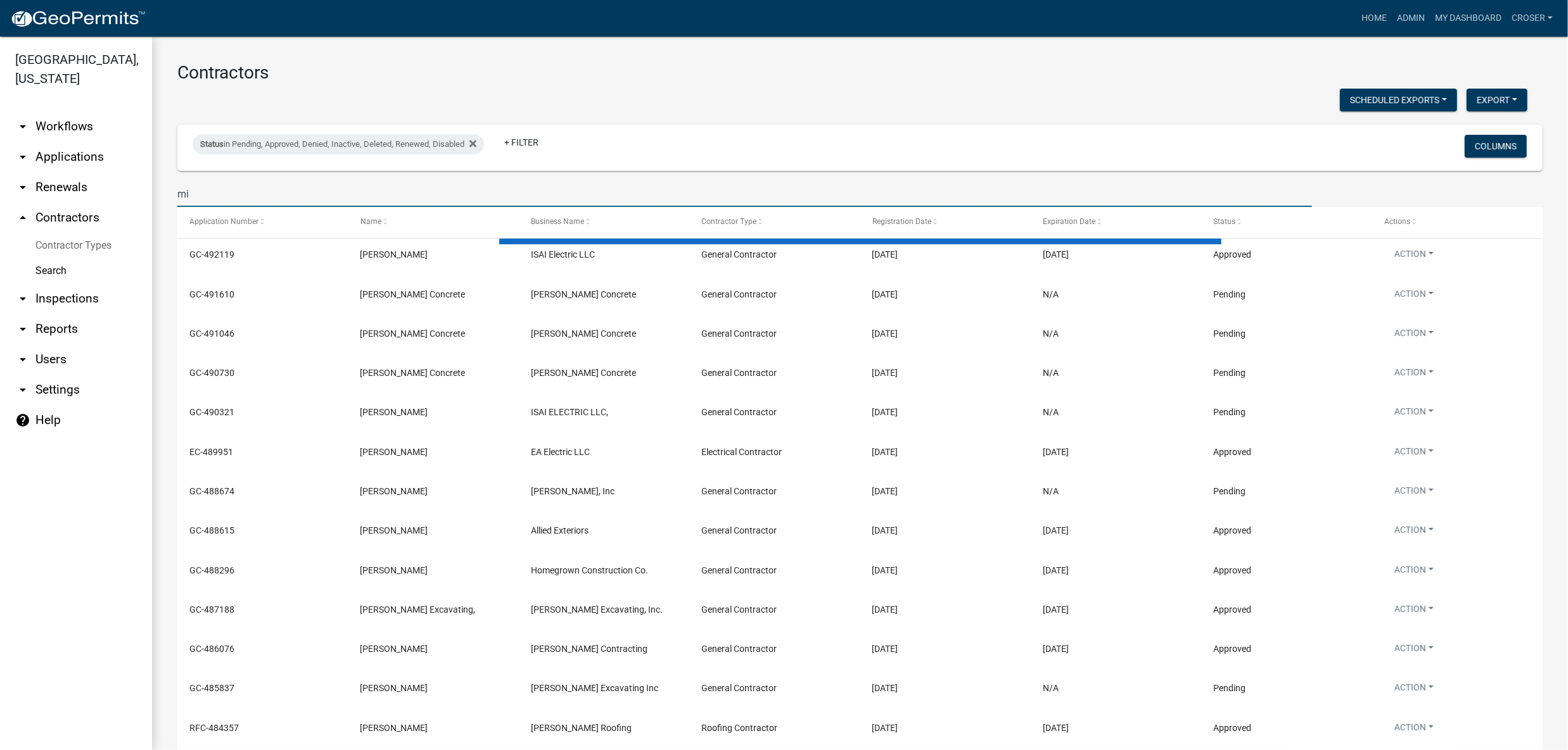
type input "m"
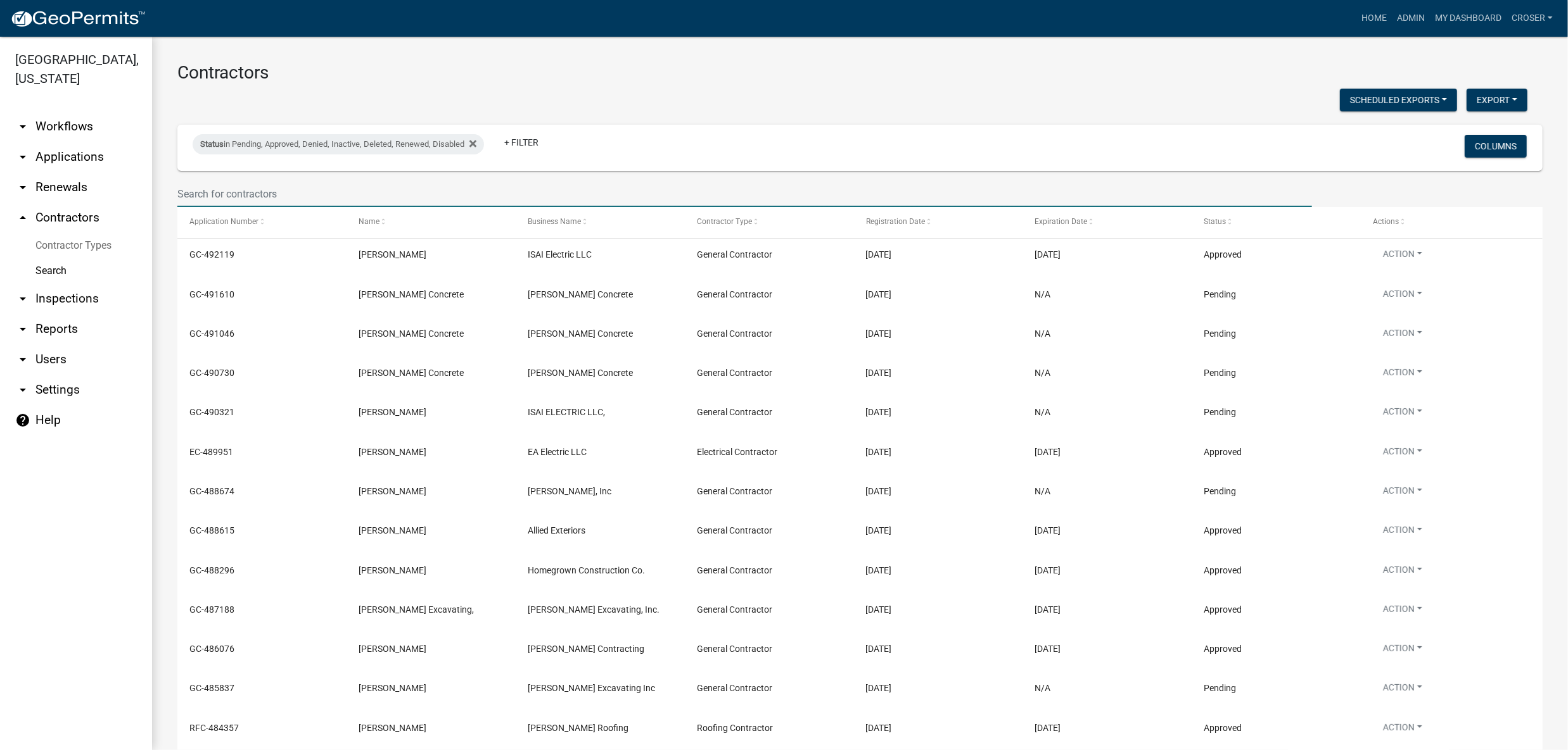
click at [856, 68] on h3 "Contractors" at bounding box center [860, 73] width 1366 height 22
